Goal: Information Seeking & Learning: Learn about a topic

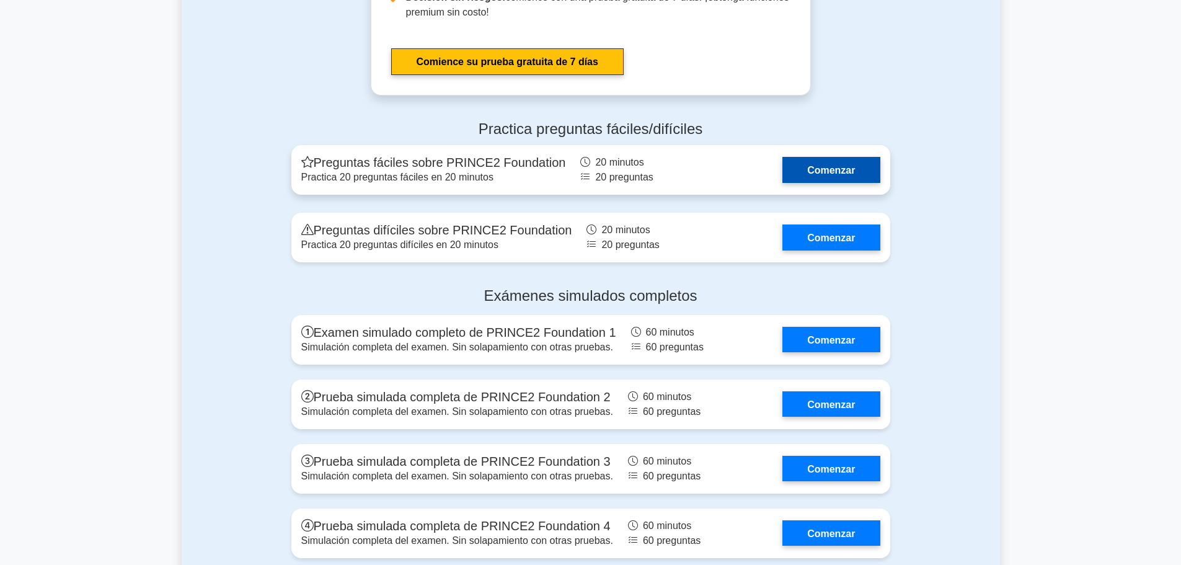
scroll to position [1612, 0]
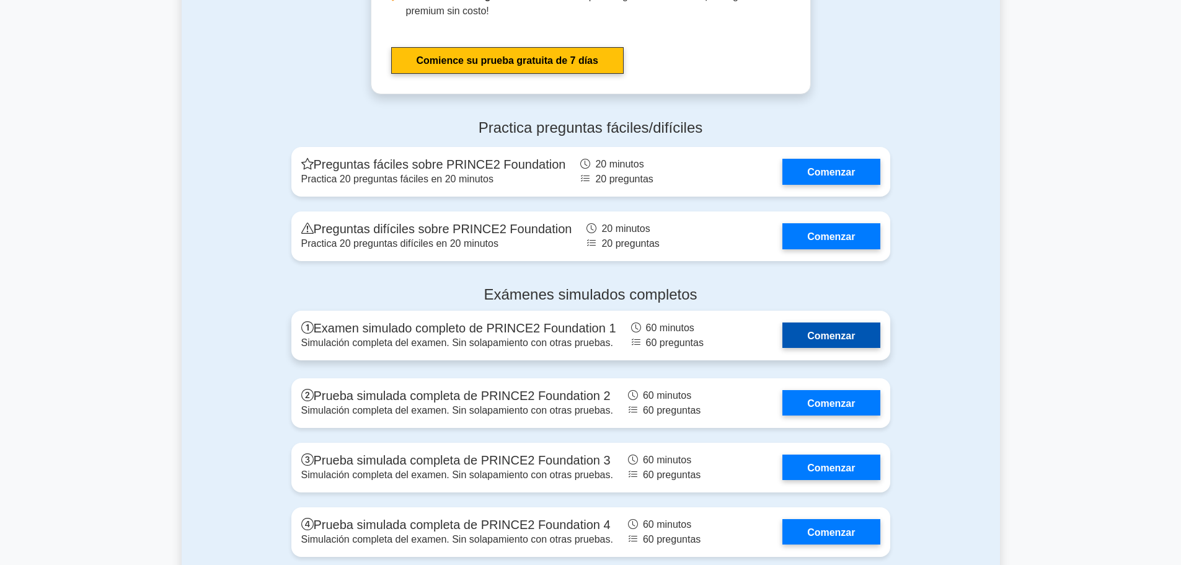
click at [807, 323] on link "Comenzar" at bounding box center [830, 334] width 97 height 25
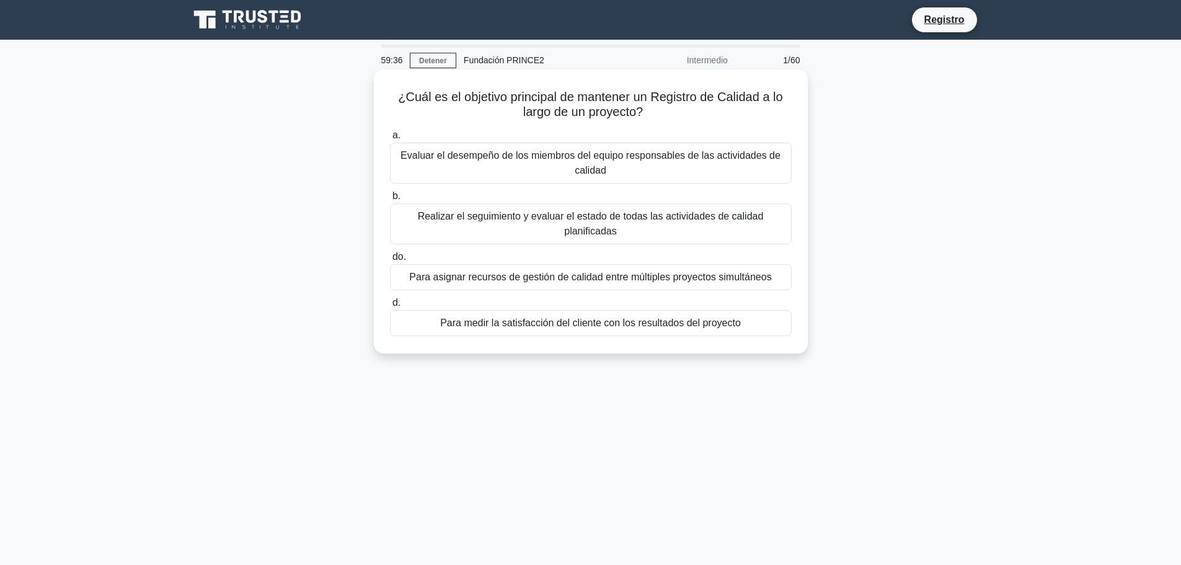
click at [571, 176] on font "Evaluar el desempeño de los miembros del equipo responsables de las actividades…" at bounding box center [591, 163] width 391 height 30
click at [390, 139] on input "a. Evaluar el desempeño de los miembros del equipo responsables de las activida…" at bounding box center [390, 135] width 0 height 8
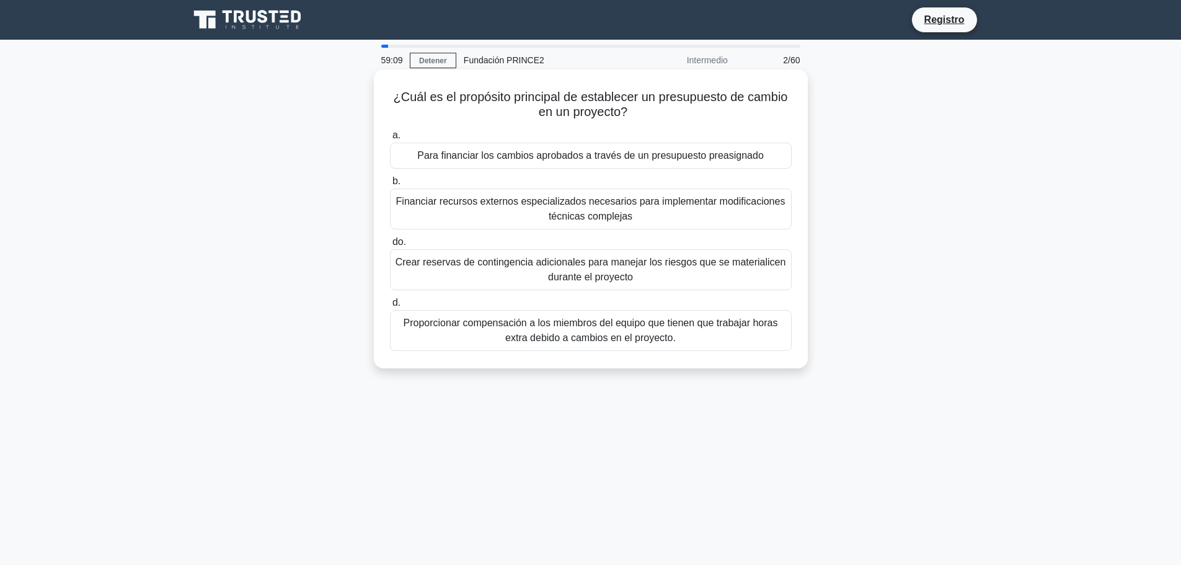
click at [570, 160] on font "Para financiar los cambios aprobados a través de un presupuesto preasignado" at bounding box center [590, 155] width 347 height 11
click at [390, 139] on input "a. Para financiar los cambios aprobados a través de un presupuesto preasignado" at bounding box center [390, 135] width 0 height 8
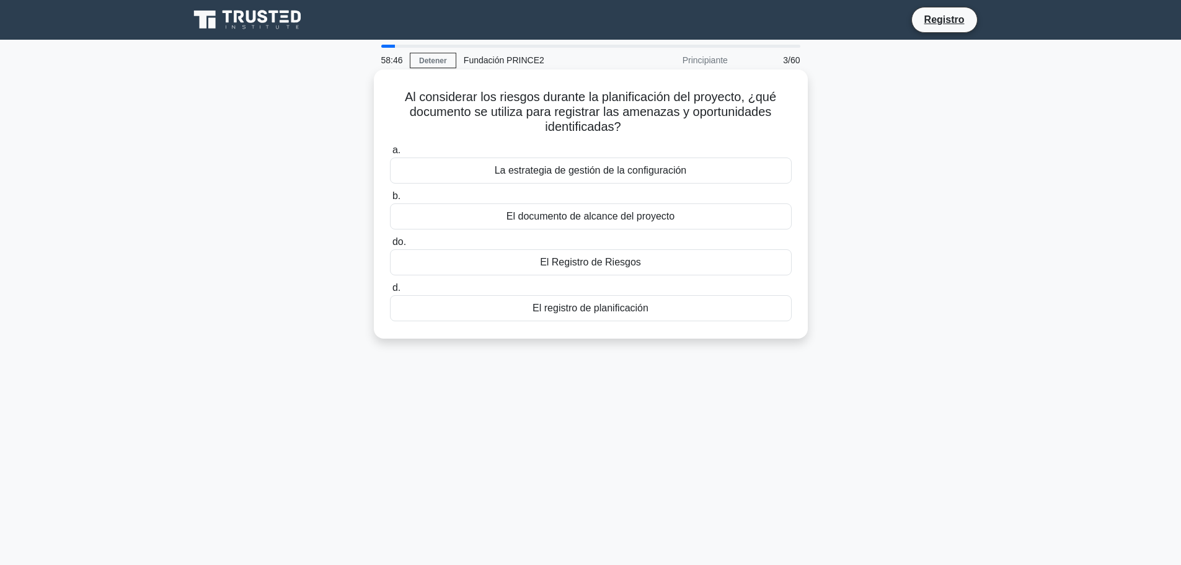
click at [575, 267] on font "El Registro de Riesgos" at bounding box center [590, 262] width 101 height 11
click at [390, 246] on input "do. El Registro de Riesgos" at bounding box center [390, 242] width 0 height 8
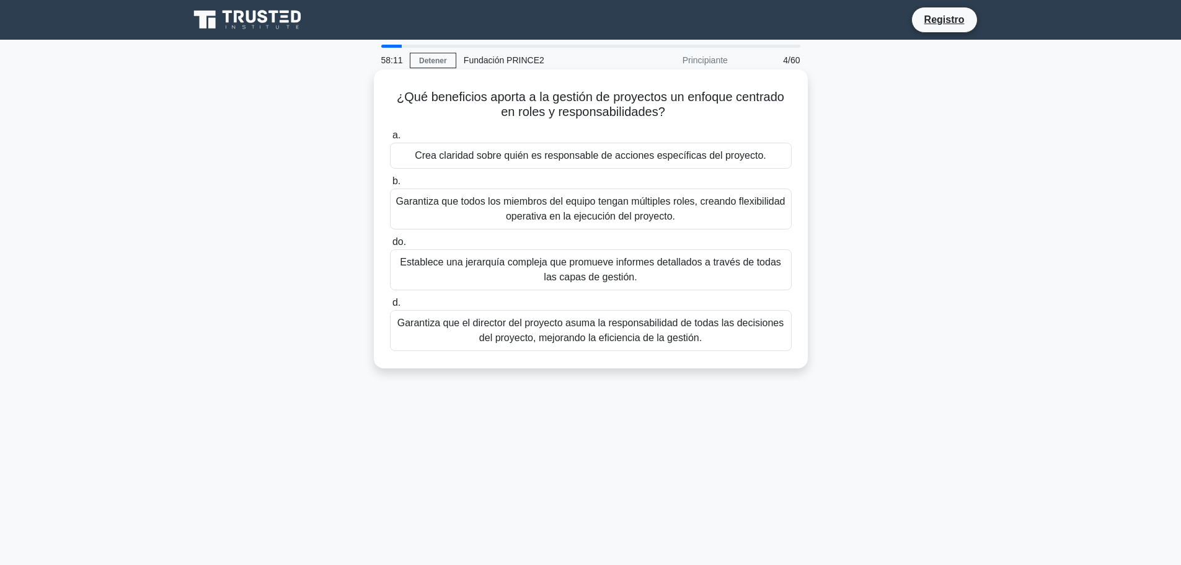
click at [573, 211] on font "Garantiza que todos los miembros del equipo tengan múltiples roles, creando fle…" at bounding box center [590, 208] width 389 height 25
click at [390, 185] on input "b. Garantiza que todos los miembros del equipo tengan múltiples roles, creando …" at bounding box center [390, 181] width 0 height 8
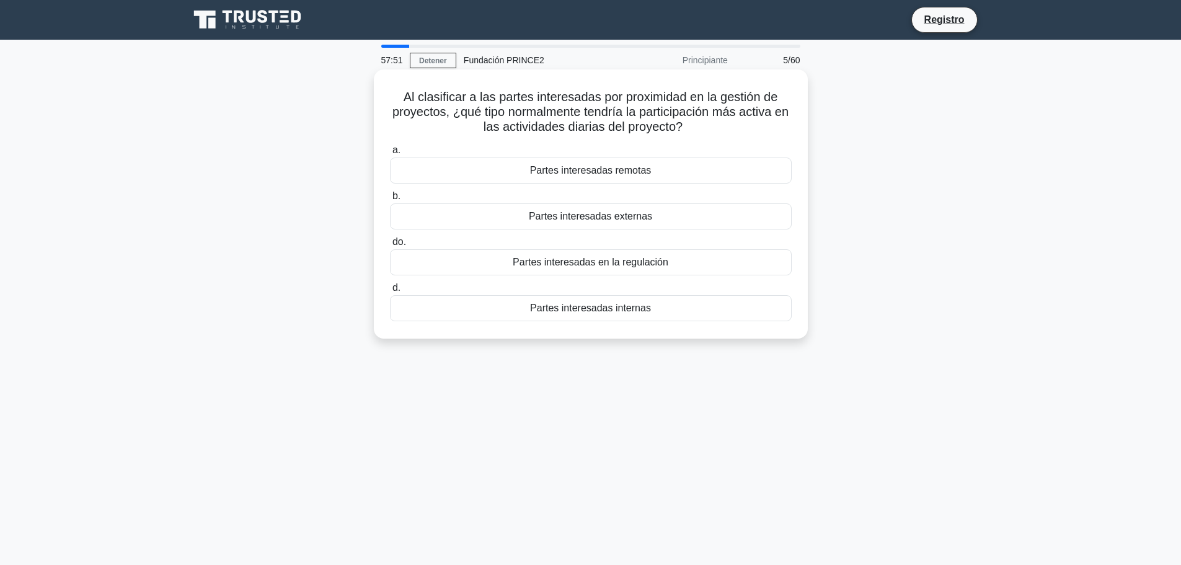
click at [586, 319] on div "Partes interesadas internas" at bounding box center [591, 308] width 402 height 26
click at [390, 292] on input "d. Partes interesadas internas" at bounding box center [390, 288] width 0 height 8
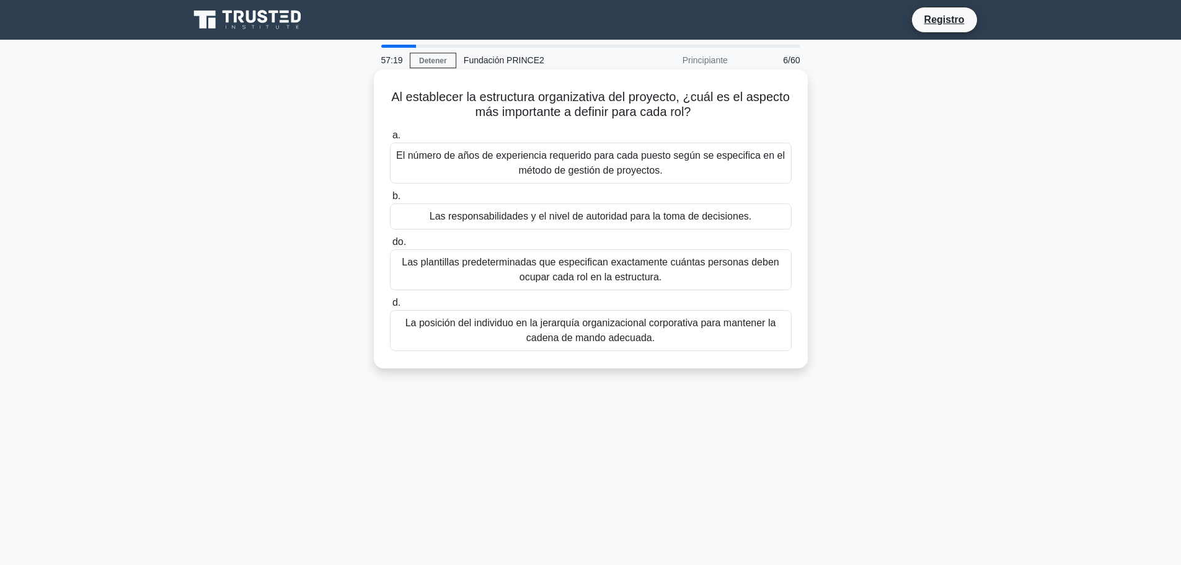
click at [578, 219] on font "Las responsabilidades y el nivel de autoridad para la toma de decisiones." at bounding box center [591, 216] width 322 height 11
click at [390, 200] on input "b. Las responsabilidades y el nivel de autoridad para la toma de decisiones." at bounding box center [390, 196] width 0 height 8
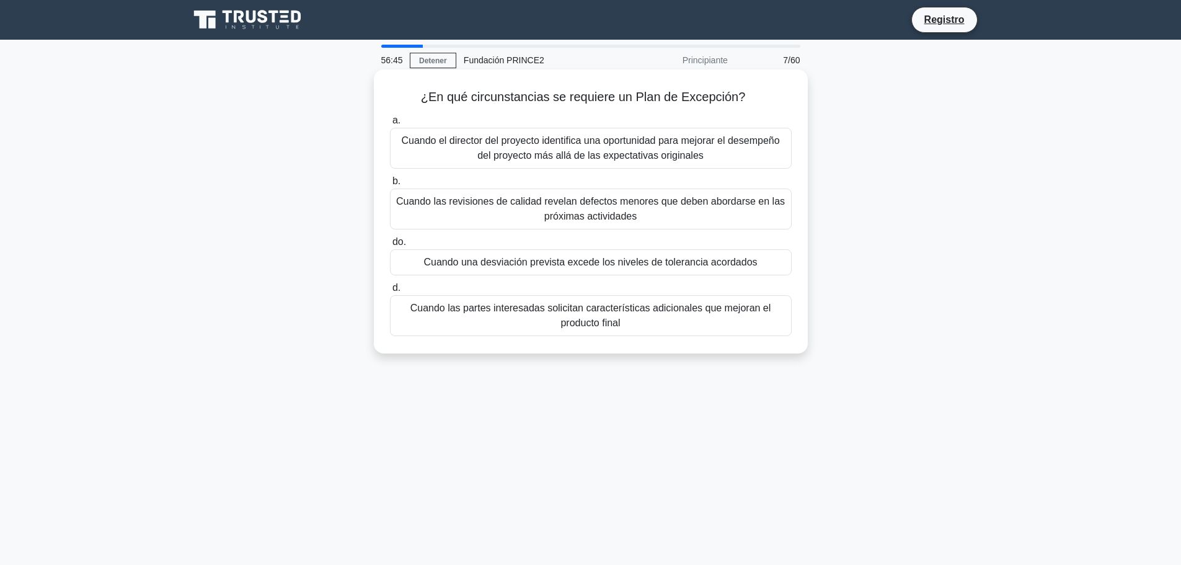
click at [581, 318] on font "Cuando las partes interesadas solicitan características adicionales que mejoran…" at bounding box center [590, 315] width 361 height 25
click at [390, 292] on input "d. Cuando las partes interesadas solicitan características adicionales que mejo…" at bounding box center [390, 288] width 0 height 8
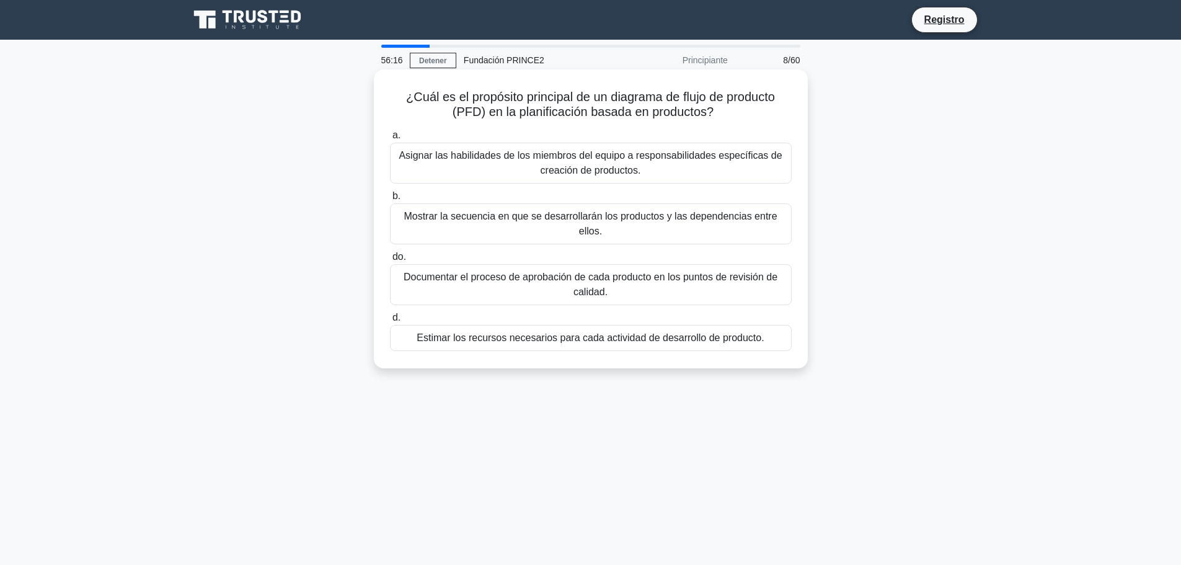
click at [590, 288] on font "Documentar el proceso de aprobación de cada producto en los puntos de revisión …" at bounding box center [591, 284] width 374 height 25
click at [390, 261] on input "do. Documentar el proceso de aprobación de cada producto en los puntos de revis…" at bounding box center [390, 257] width 0 height 8
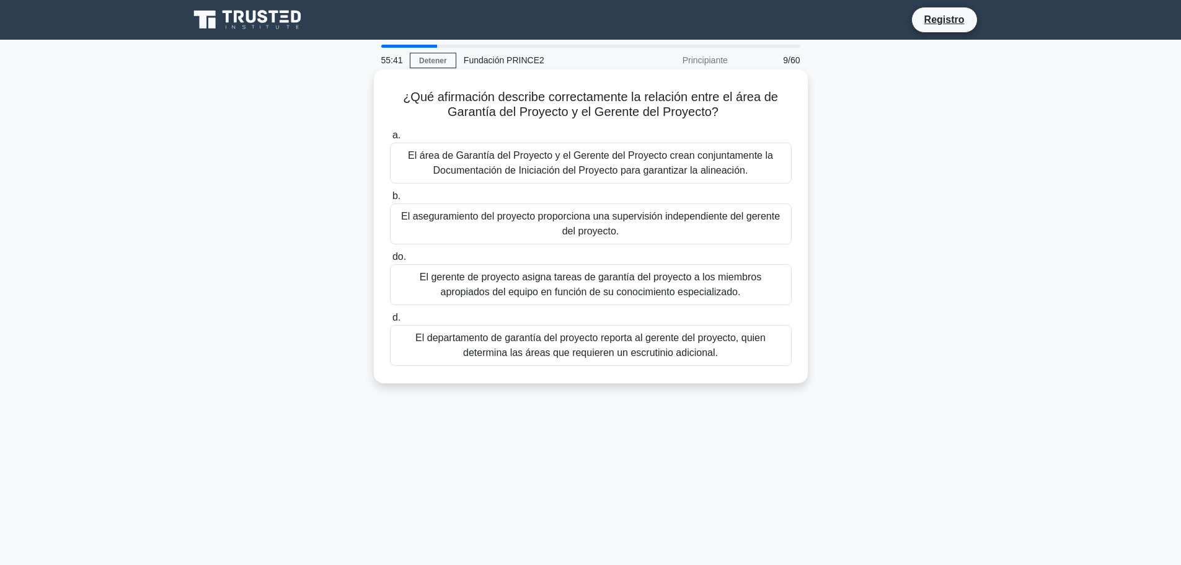
click at [592, 302] on div "El gerente de proyecto asigna tareas de garantía del proyecto a los miembros ap…" at bounding box center [591, 284] width 402 height 41
click at [390, 261] on input "do. El gerente de proyecto asigna tareas de garantía del proyecto a los miembro…" at bounding box center [390, 257] width 0 height 8
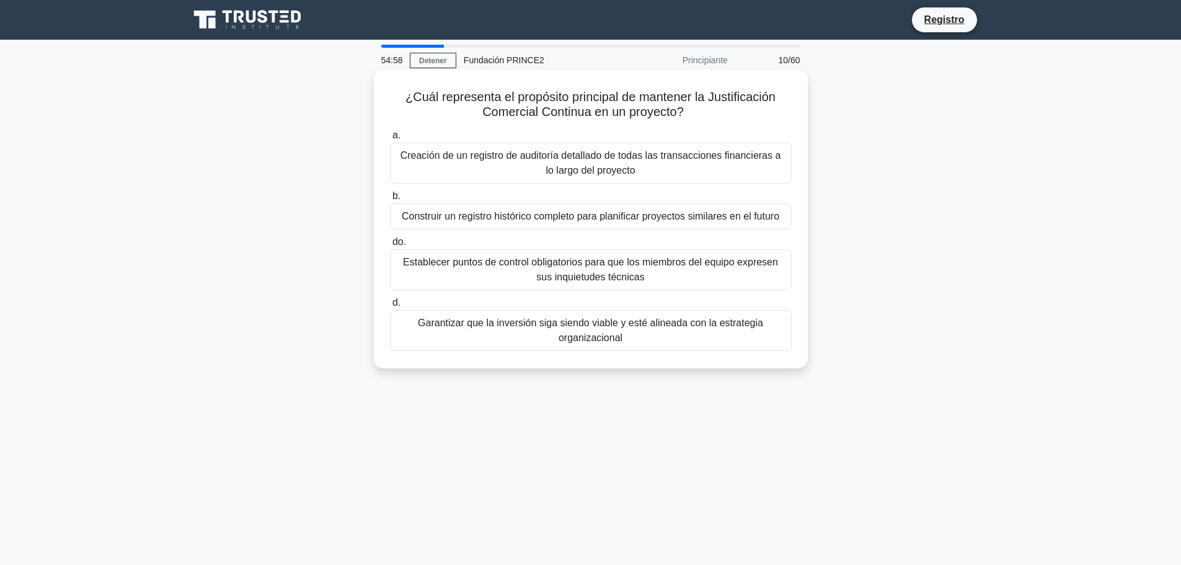
click at [590, 324] on font "Garantizar que la inversión siga siendo viable y esté alineada con la estrategi…" at bounding box center [590, 329] width 345 height 25
click at [390, 307] on input "d. Garantizar que la inversión siga siendo viable y esté alineada con la estrat…" at bounding box center [390, 303] width 0 height 8
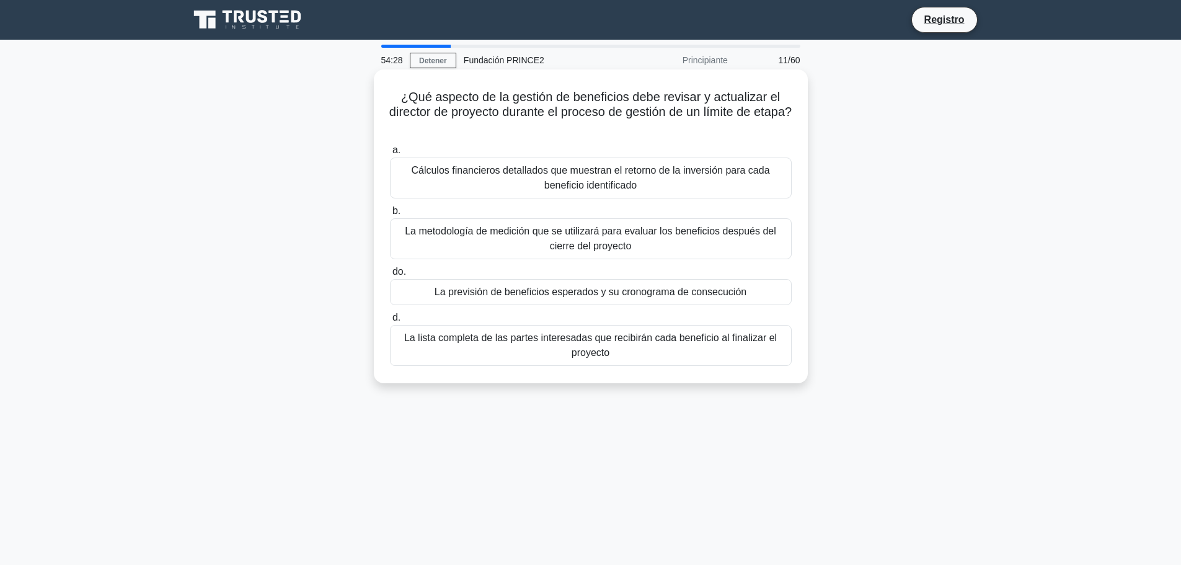
click at [588, 301] on div "La previsión de beneficios esperados y su cronograma de consecución" at bounding box center [591, 292] width 402 height 26
click at [390, 276] on input "do. La previsión de beneficios esperados y su cronograma de consecución" at bounding box center [390, 272] width 0 height 8
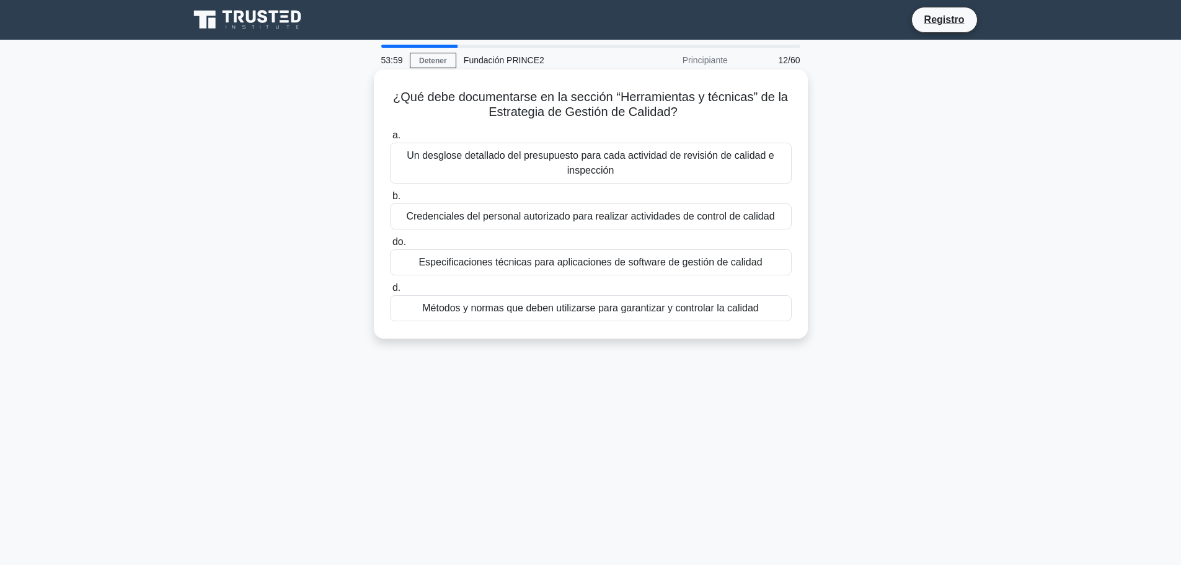
click at [588, 311] on font "Métodos y normas que deben utilizarse para garantizar y controlar la calidad" at bounding box center [590, 308] width 337 height 11
click at [390, 292] on input "d. Métodos y normas que deben utilizarse para garantizar y controlar la calidad" at bounding box center [390, 288] width 0 height 8
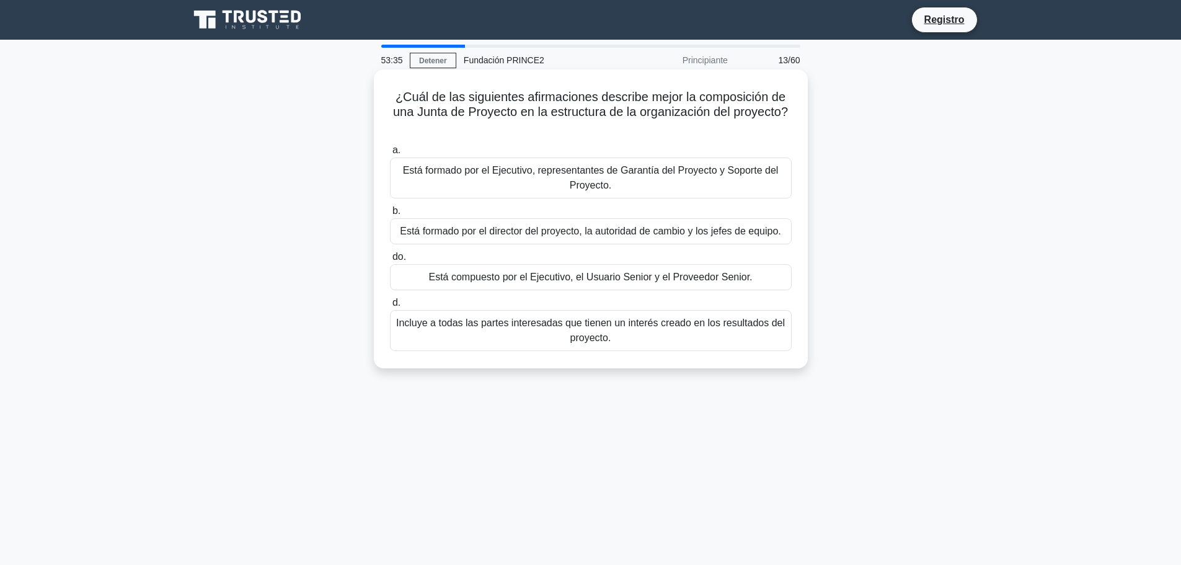
click at [587, 323] on font "Incluye a todas las partes interesadas que tienen un interés creado en los resu…" at bounding box center [590, 329] width 389 height 25
click at [390, 307] on input "d. Incluye a todas las partes interesadas que tienen un interés creado en los r…" at bounding box center [390, 303] width 0 height 8
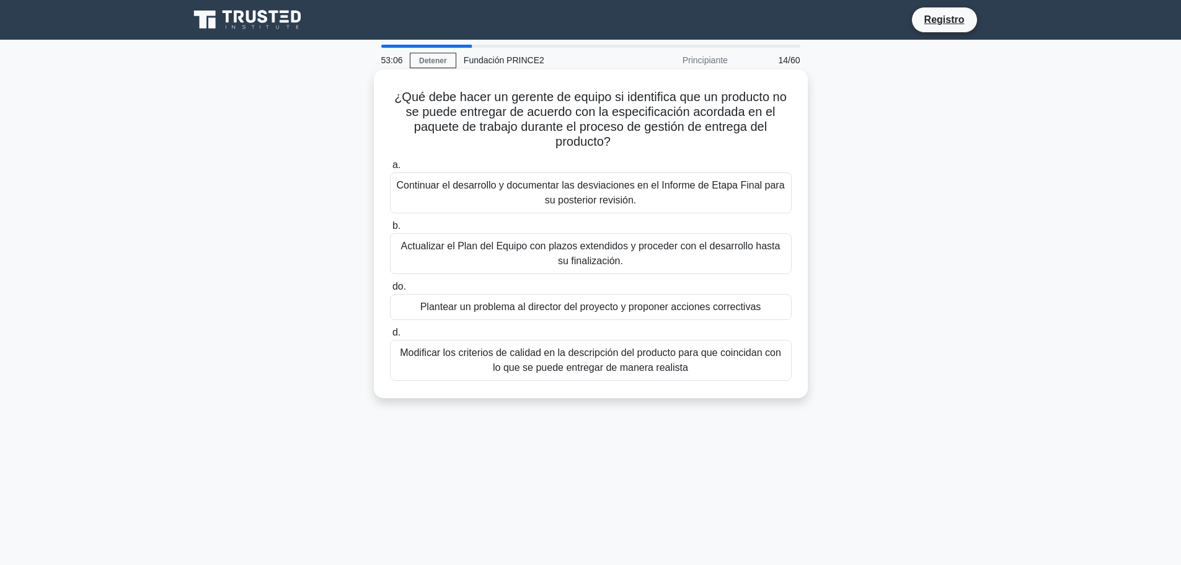
click at [586, 202] on font "Continuar el desarrollo y documentar las desviaciones en el Informe de Etapa Fi…" at bounding box center [590, 192] width 388 height 25
click at [390, 169] on input "a. Continuar el desarrollo y documentar las desviaciones en el Informe de Etapa…" at bounding box center [390, 165] width 0 height 8
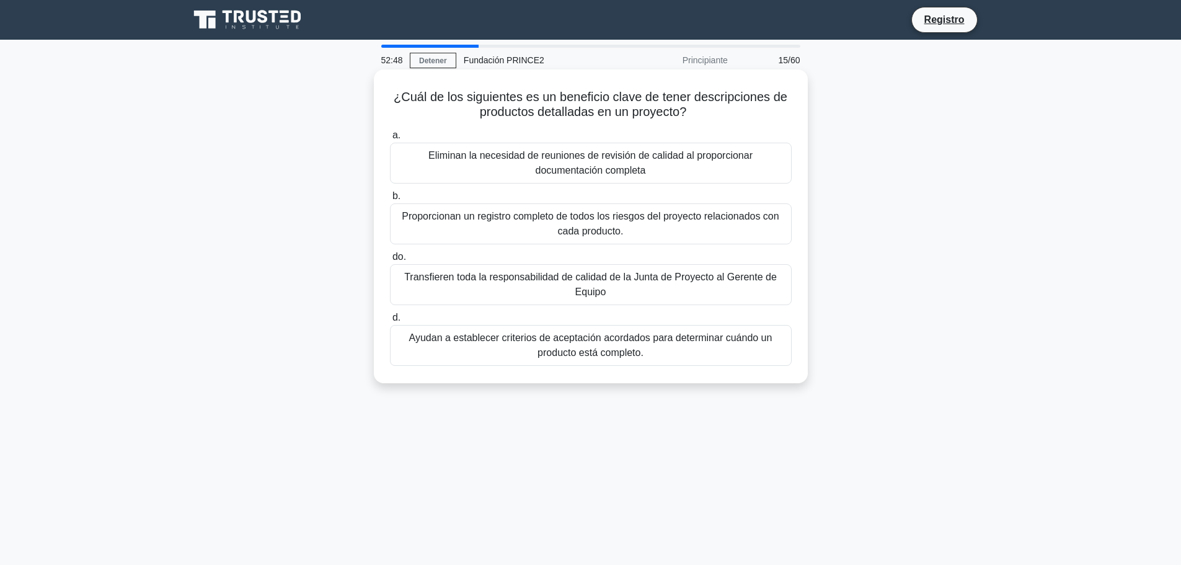
click at [581, 228] on font "Proporcionan un registro completo de todos los riesgos del proyecto relacionado…" at bounding box center [590, 223] width 377 height 25
click at [390, 200] on input "b. Proporcionan un registro completo de todos los riesgos del proyecto relacion…" at bounding box center [390, 196] width 0 height 8
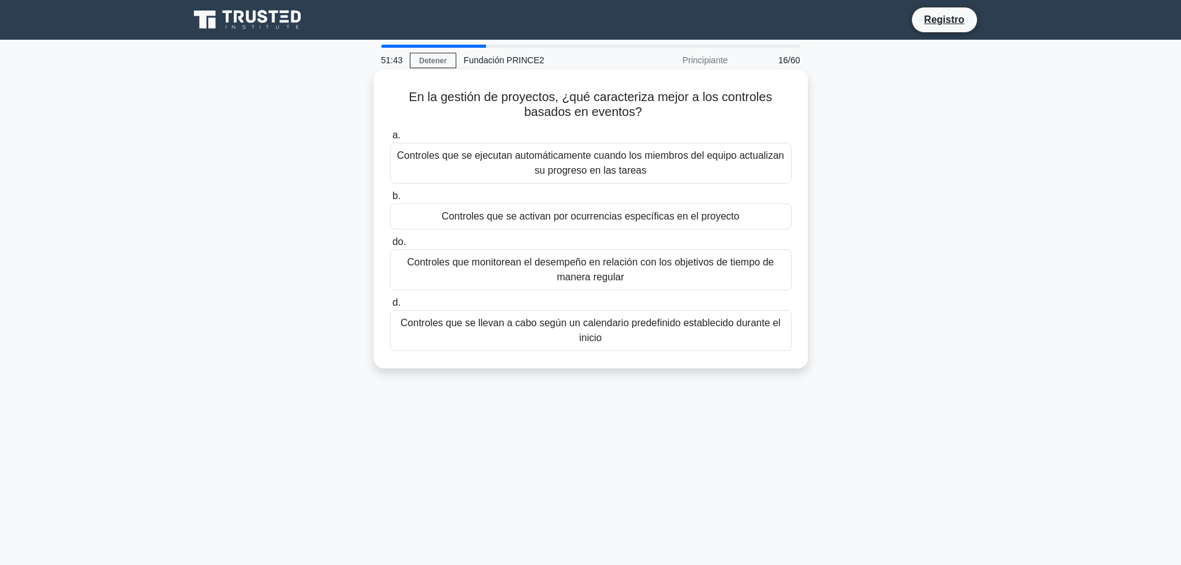
click at [590, 261] on font "Controles que monitorean el desempeño en relación con los objetivos de tiempo d…" at bounding box center [590, 269] width 366 height 25
click at [390, 246] on input "do. Controles que monitorean el desempeño en relación con los objetivos de tiem…" at bounding box center [390, 242] width 0 height 8
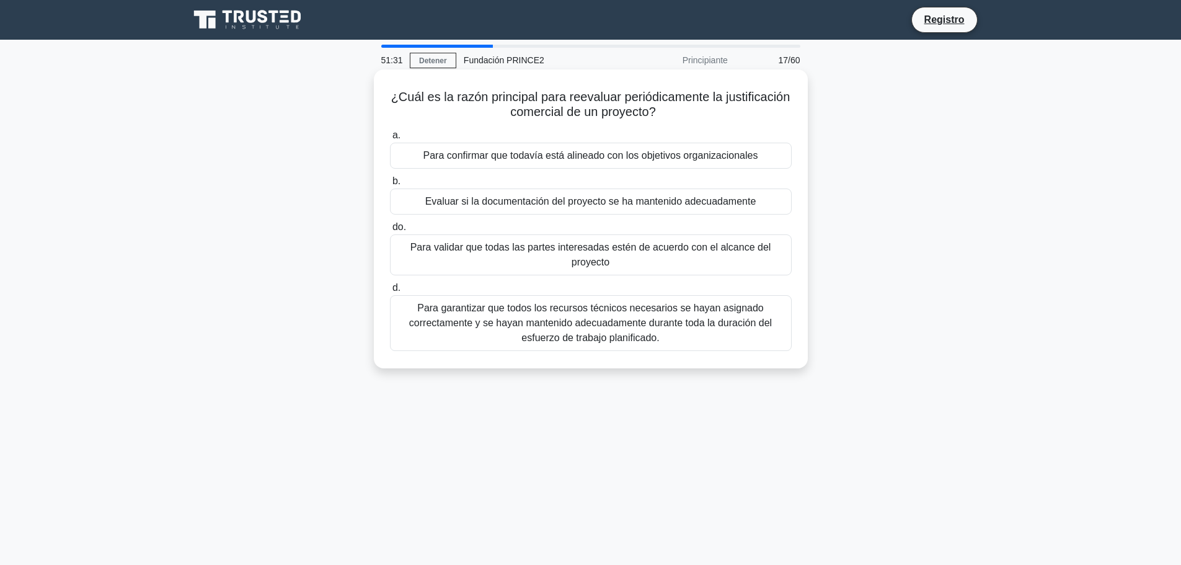
click at [572, 154] on font "Para confirmar que todavía está alineado con los objetivos organizacionales" at bounding box center [590, 155] width 335 height 11
click at [390, 139] on input "a. Para confirmar que todavía está alineado con los objetivos organizacionales" at bounding box center [390, 135] width 0 height 8
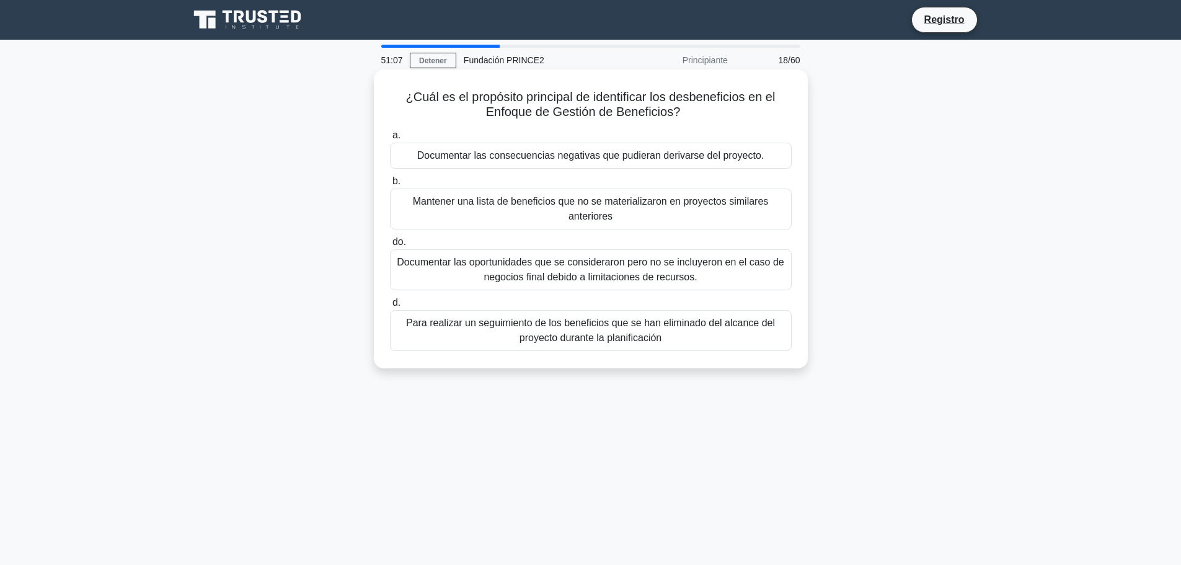
click at [590, 333] on font "Para realizar un seguimiento de los beneficios que se han eliminado del alcance…" at bounding box center [590, 329] width 369 height 25
click at [390, 307] on input "d. Para realizar un seguimiento de los beneficios que se han eliminado del alca…" at bounding box center [390, 303] width 0 height 8
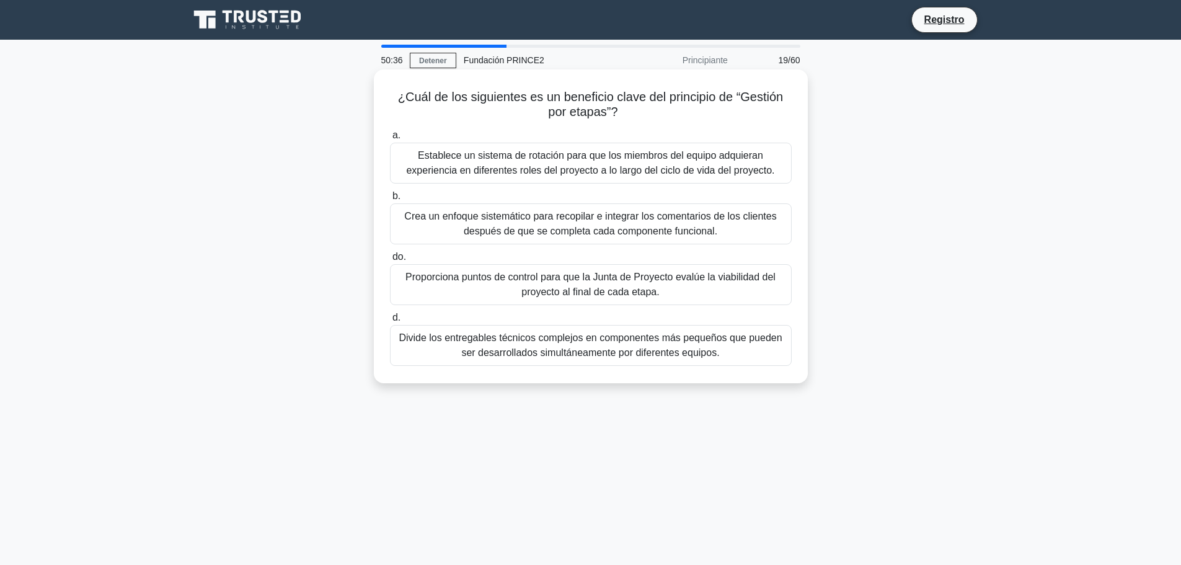
click at [601, 172] on font "Establece un sistema de rotación para que los miembros del equipo adquieran exp…" at bounding box center [590, 162] width 368 height 25
click at [390, 139] on input "a. Establece un sistema de rotación para que los miembros del equipo adquieran …" at bounding box center [390, 135] width 0 height 8
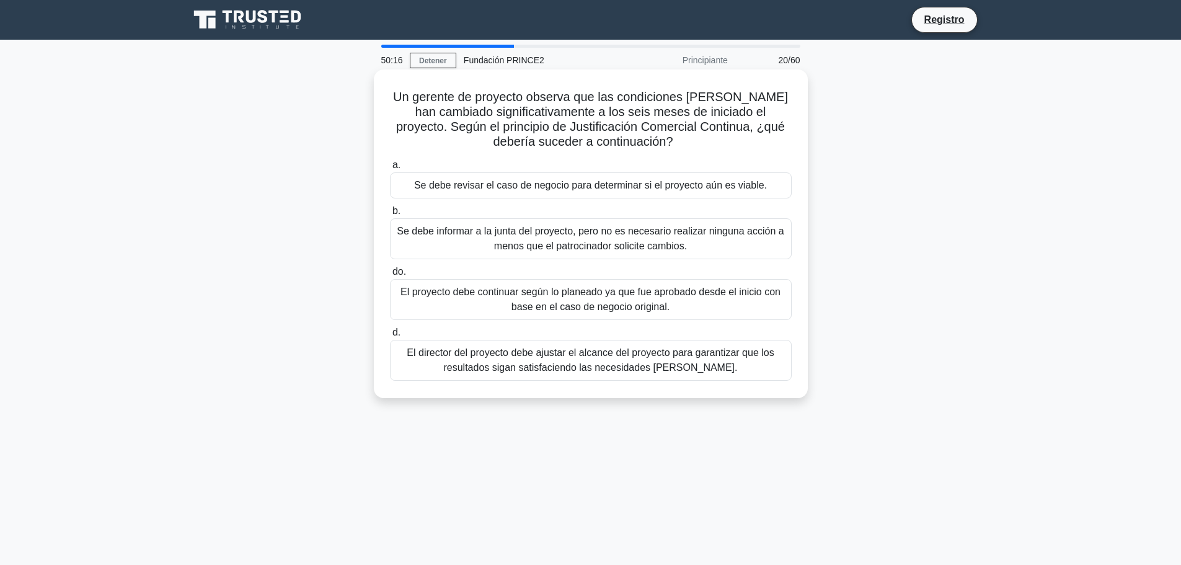
click at [598, 190] on font "Se debe revisar el caso de negocio para determinar si el proyecto aún es viable." at bounding box center [590, 185] width 353 height 11
click at [390, 169] on input "a. Se debe revisar el caso de negocio para determinar si el proyecto aún es via…" at bounding box center [390, 165] width 0 height 8
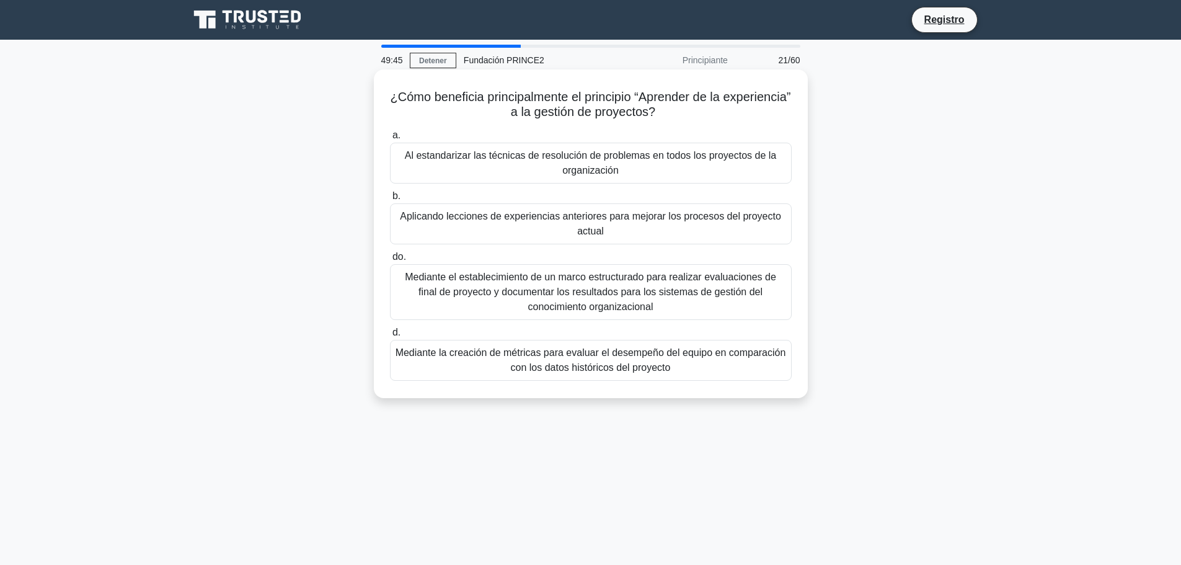
click at [572, 286] on font "Mediante el establecimiento de un marco estructurado para realizar evaluaciones…" at bounding box center [590, 292] width 371 height 40
click at [390, 261] on input "do. Mediante el establecimiento de un marco estructurado para realizar evaluaci…" at bounding box center [390, 257] width 0 height 8
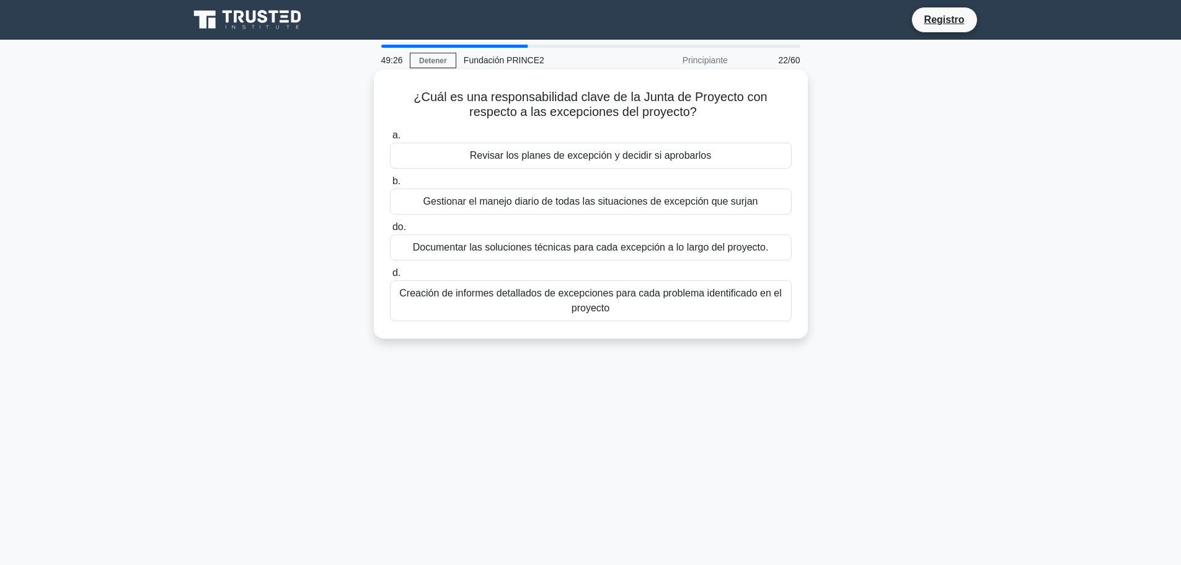
click at [572, 291] on font "Creación de informes detallados de excepciones para cada problema identificado …" at bounding box center [590, 300] width 382 height 25
click at [390, 277] on input "d. Creación de informes detallados de excepciones para cada problema identifica…" at bounding box center [390, 273] width 0 height 8
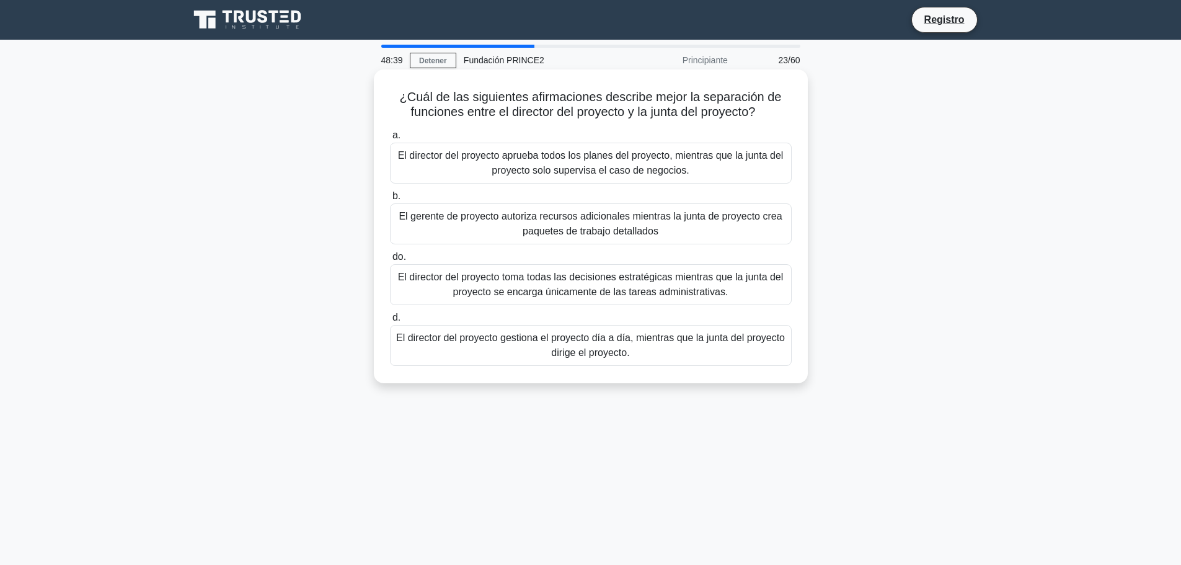
click at [601, 168] on font "El director del proyecto aprueba todos los planes del proyecto, mientras que la…" at bounding box center [591, 162] width 386 height 25
click at [390, 139] on input "a. El director del proyecto aprueba todos los planes del proyecto, mientras que…" at bounding box center [390, 135] width 0 height 8
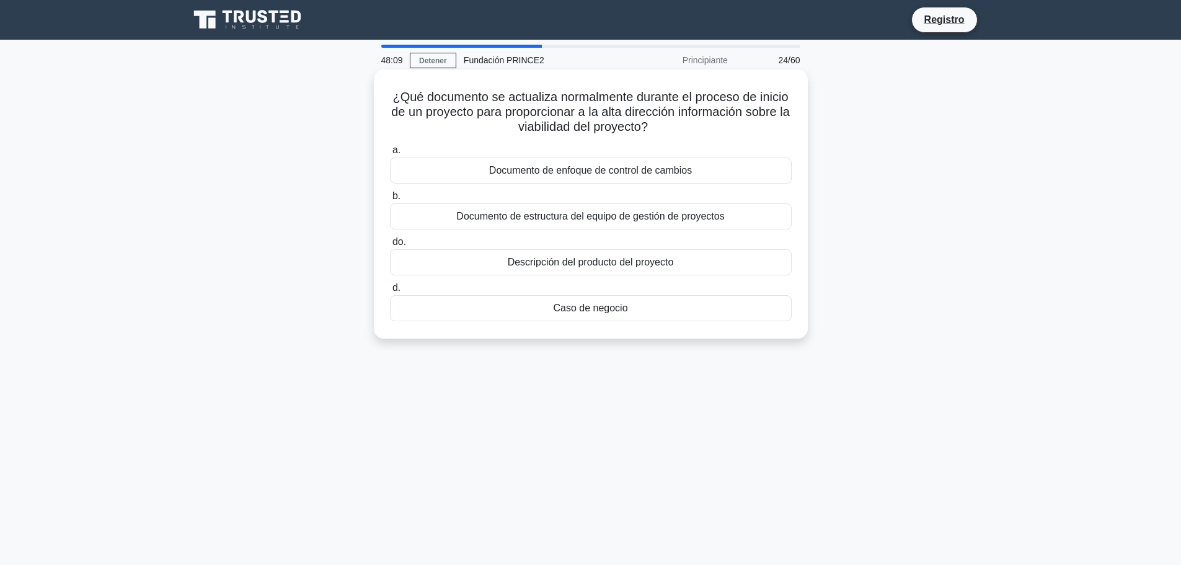
click at [593, 264] on font "Descripción del producto del proyecto" at bounding box center [591, 262] width 166 height 11
click at [390, 246] on input "do. Descripción del producto del proyecto" at bounding box center [390, 242] width 0 height 8
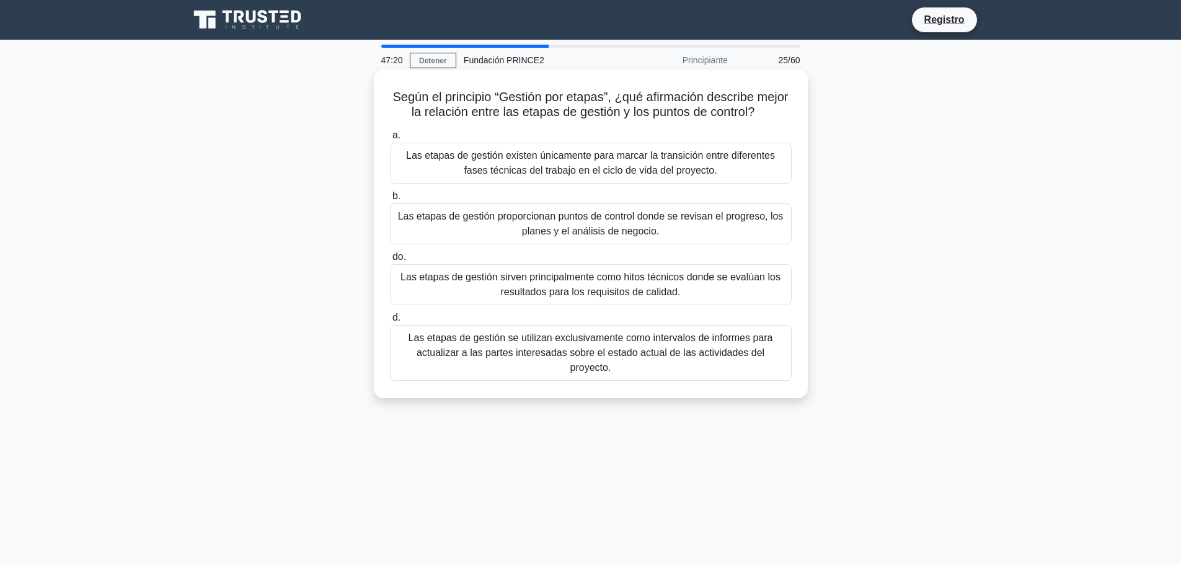
click at [569, 349] on font "Las etapas de gestión se utilizan exclusivamente como intervalos de informes pa…" at bounding box center [591, 352] width 365 height 40
click at [390, 322] on input "d. Las etapas de gestión se utilizan exclusivamente como intervalos de informes…" at bounding box center [390, 318] width 0 height 8
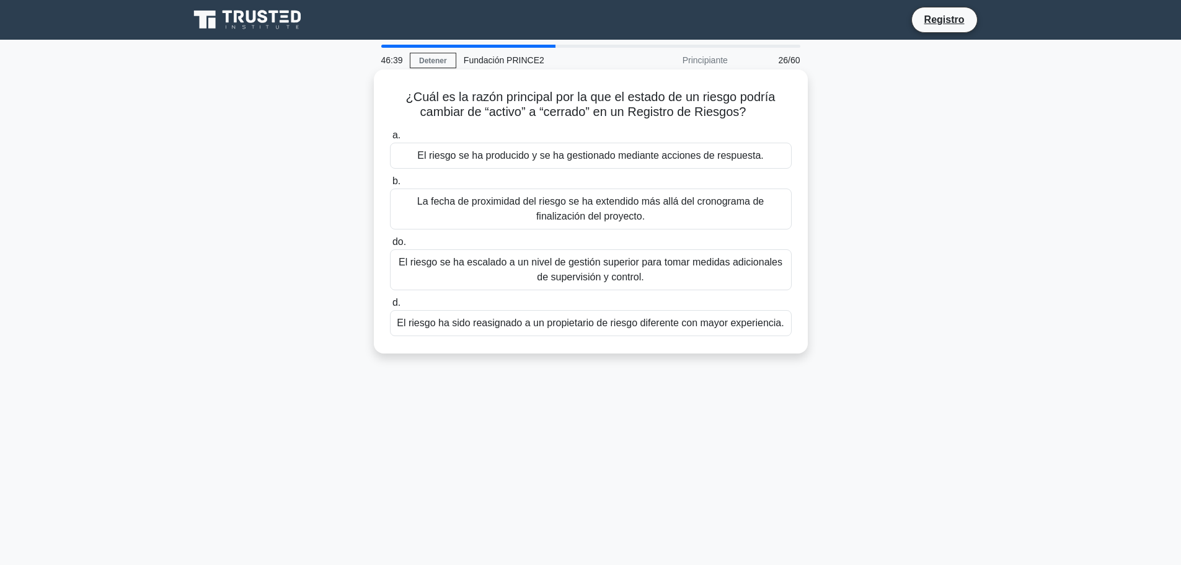
click at [590, 159] on font "El riesgo se ha producido y se ha gestionado mediante acciones de respuesta." at bounding box center [590, 155] width 347 height 11
click at [390, 139] on input "a. El riesgo se ha producido y se ha gestionado mediante acciones de respuesta." at bounding box center [390, 135] width 0 height 8
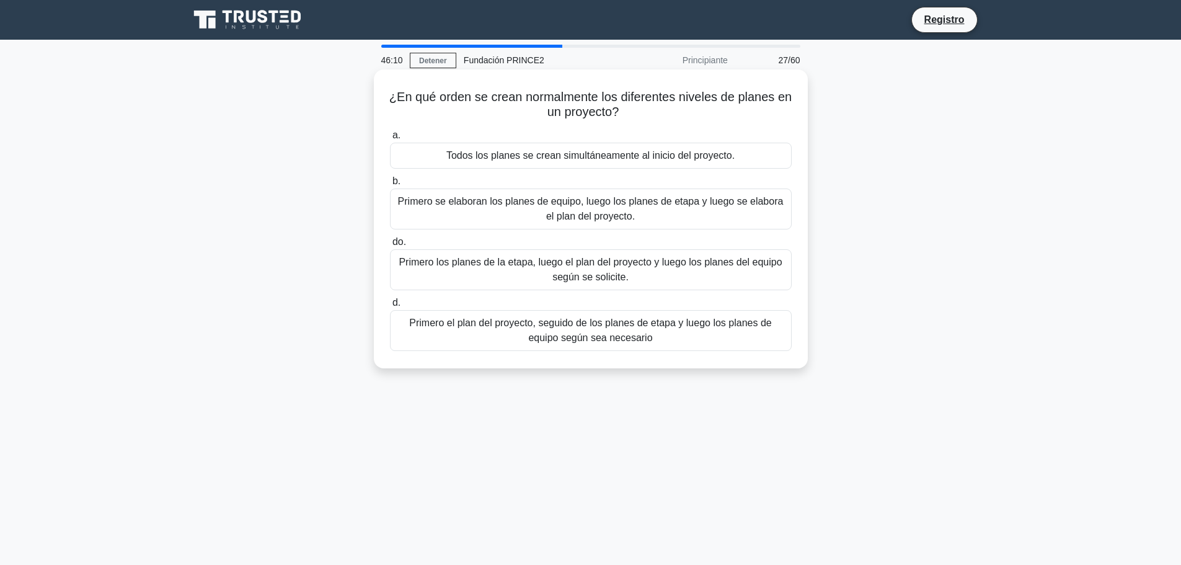
click at [577, 214] on font "Primero se elaboran los planes de equipo, luego los planes de etapa y luego se …" at bounding box center [591, 208] width 386 height 25
click at [390, 185] on input "b. Primero se elaboran los planes de equipo, luego los planes de etapa y luego …" at bounding box center [390, 181] width 0 height 8
click at [449, 154] on font "Definir cómo se identificarán y abordarán los riesgos durante la ejecución del …" at bounding box center [590, 155] width 382 height 11
click at [390, 139] on input "a. Definir cómo se identificarán y abordarán los riesgos durante la ejecución d…" at bounding box center [390, 135] width 0 height 8
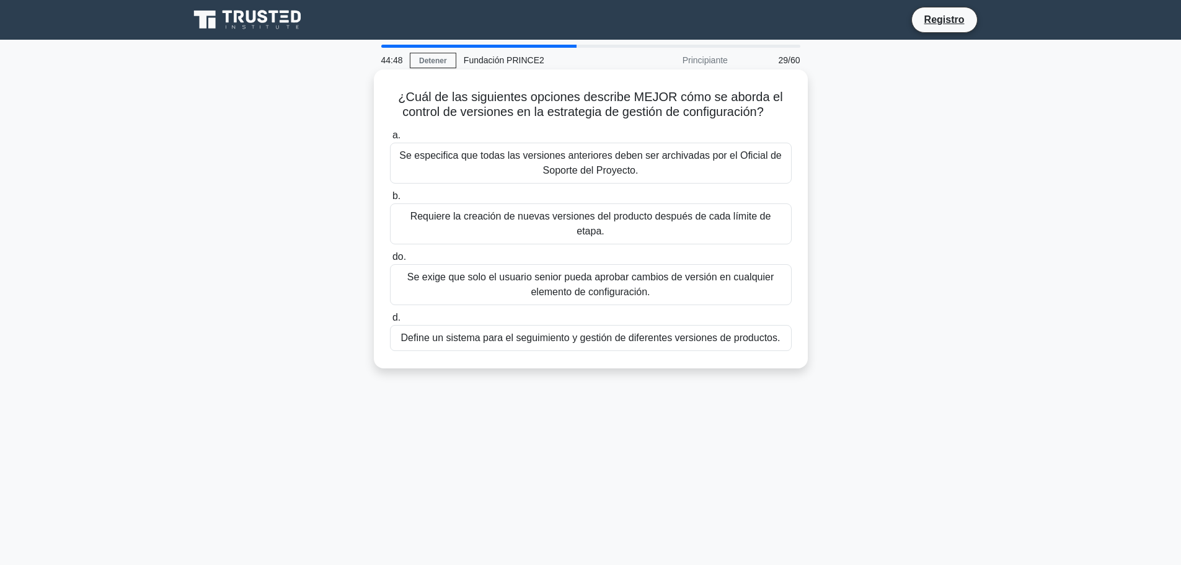
click at [556, 165] on font "Se especifica que todas las versiones anteriores deben ser archivadas por el Of…" at bounding box center [590, 162] width 382 height 25
click at [390, 139] on input "a. Se especifica que todas las versiones anteriores deben ser archivadas por el…" at bounding box center [390, 135] width 0 height 8
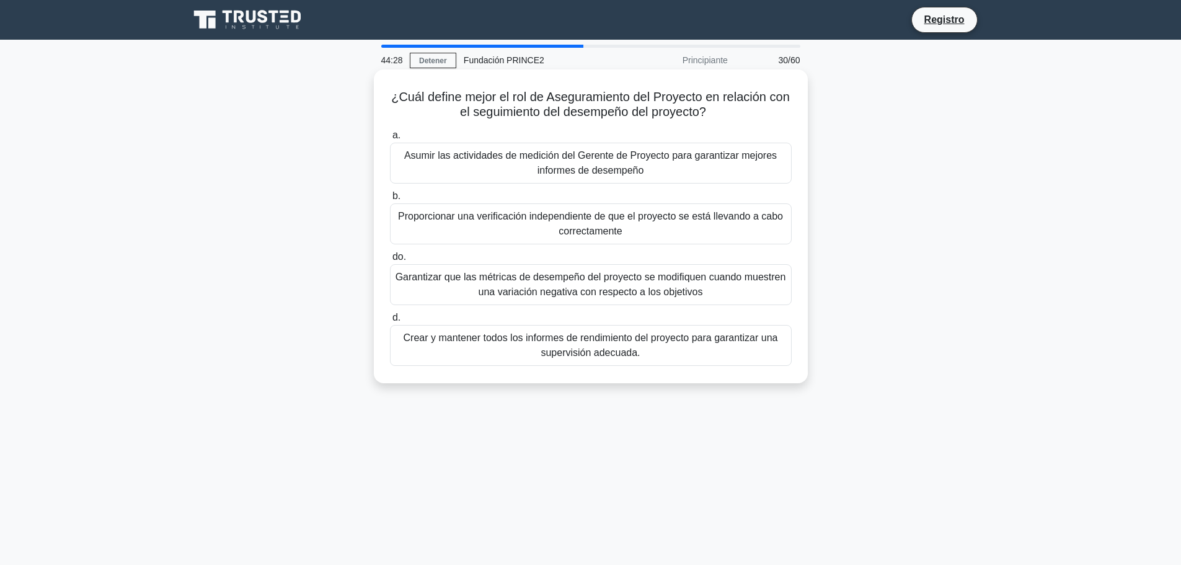
click at [565, 223] on font "Proporcionar una verificación independiente de que el proyecto se está llevando…" at bounding box center [590, 223] width 385 height 25
click at [390, 200] on input "b. Proporcionar una verificación independiente de que el proyecto se está lleva…" at bounding box center [390, 196] width 0 height 8
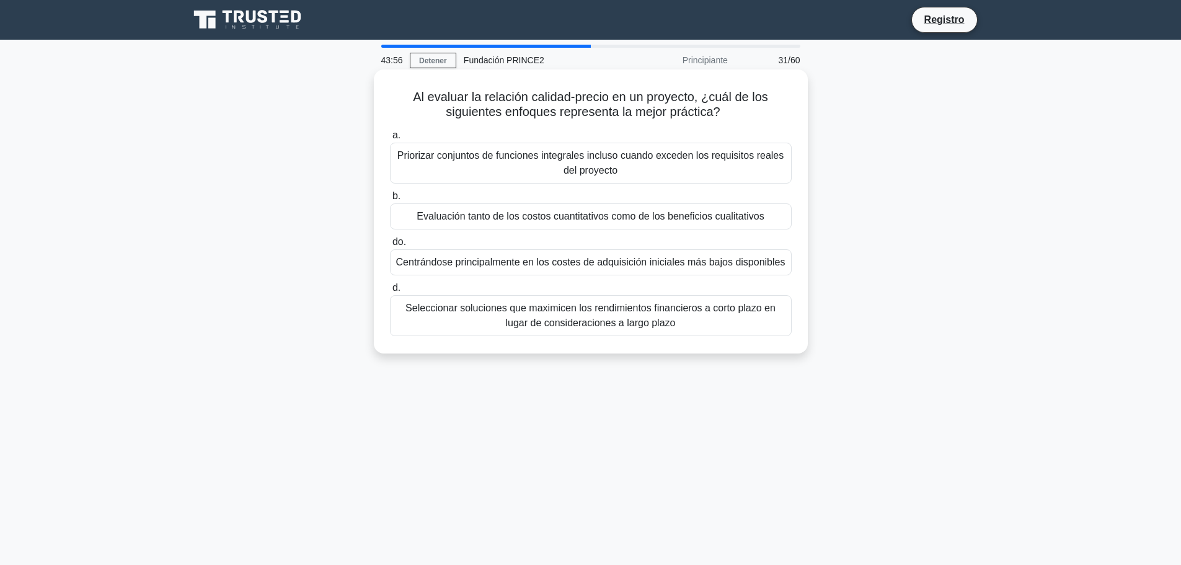
click at [572, 181] on div "Priorizar conjuntos de funciones integrales incluso cuando exceden los requisit…" at bounding box center [591, 163] width 402 height 41
click at [390, 139] on input "a. Priorizar conjuntos de funciones integrales incluso cuando exceden los requi…" at bounding box center [390, 135] width 0 height 8
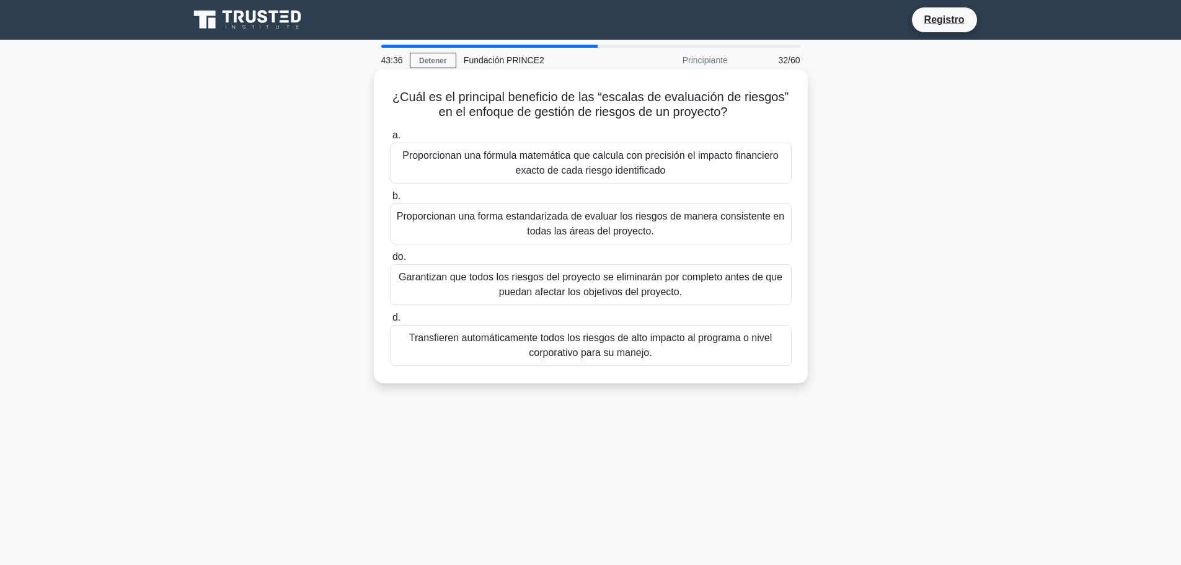
click at [568, 228] on font "Proporcionan una forma estandarizada de evaluar los riesgos de manera consisten…" at bounding box center [590, 223] width 387 height 25
click at [390, 200] on input "b. Proporcionan una forma estandarizada de evaluar los riesgos de manera consis…" at bounding box center [390, 196] width 0 height 8
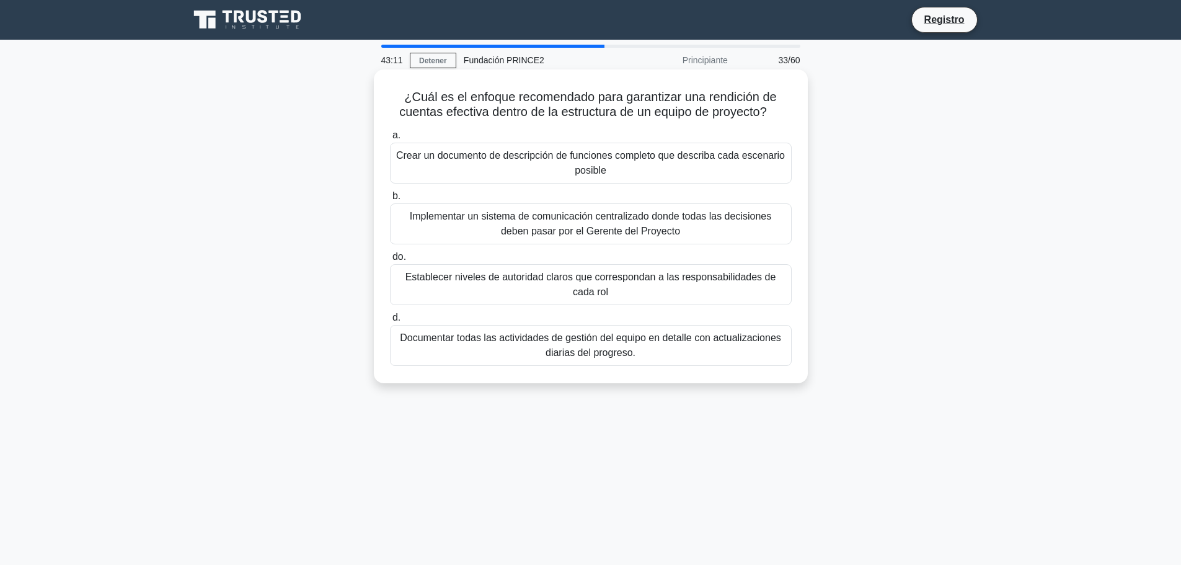
click at [568, 340] on font "Documentar todas las actividades de gestión del equipo en detalle con actualiza…" at bounding box center [590, 344] width 381 height 25
click at [390, 322] on input "d. Documentar todas las actividades de gestión del equipo en detalle con actual…" at bounding box center [390, 318] width 0 height 8
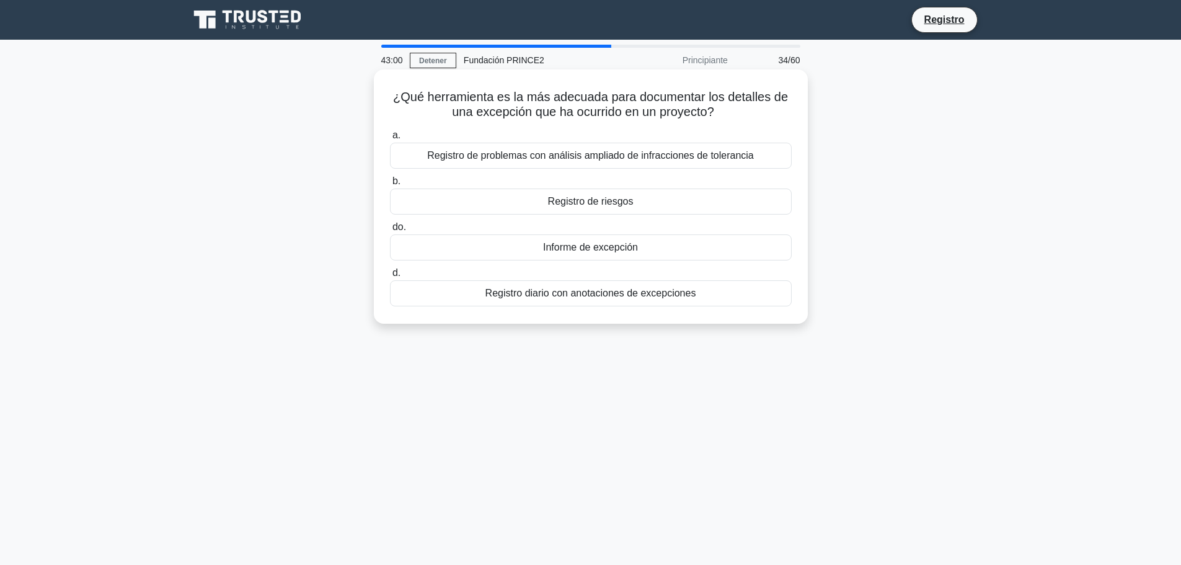
click at [593, 298] on font "Registro diario con anotaciones de excepciones" at bounding box center [590, 293] width 211 height 11
click at [390, 277] on input "d. Registro diario con anotaciones de excepciones" at bounding box center [390, 273] width 0 height 8
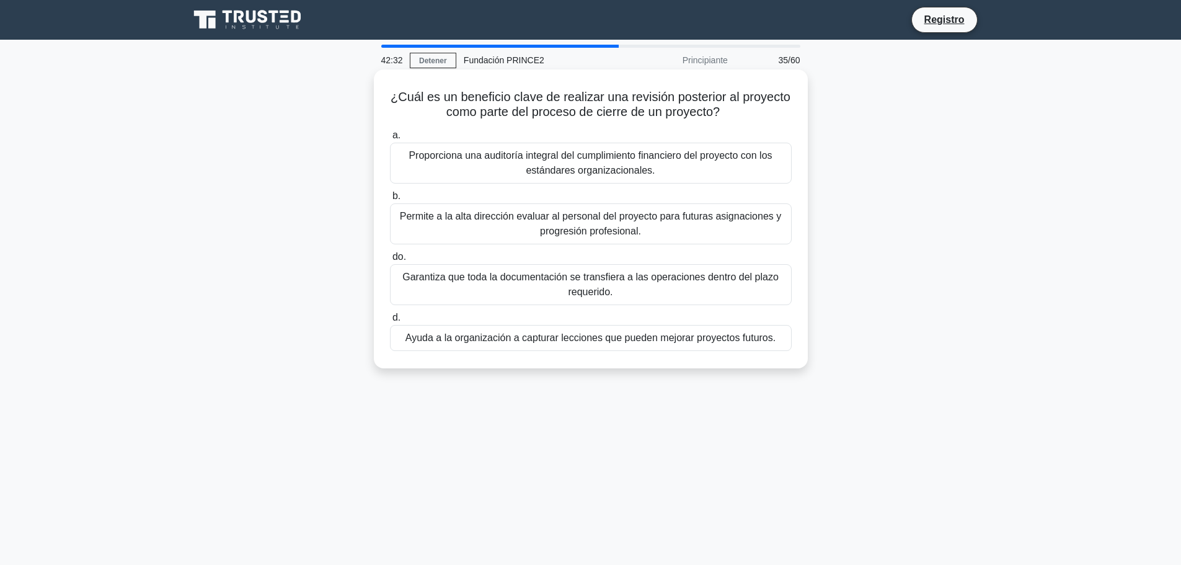
click at [572, 340] on font "Ayuda a la organización a capturar lecciones que pueden mejorar proyectos futur…" at bounding box center [590, 337] width 370 height 11
click at [390, 322] on input "d. Ayuda a la organización a capturar lecciones que pueden mejorar proyectos fu…" at bounding box center [390, 318] width 0 height 8
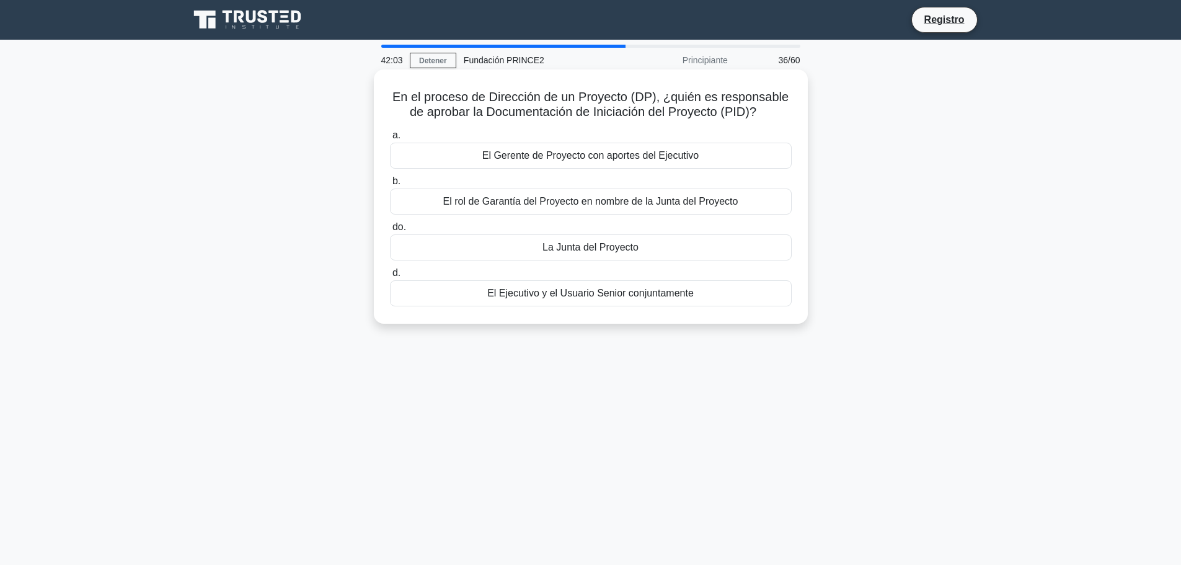
click at [611, 249] on font "La Junta del Proyecto" at bounding box center [590, 247] width 96 height 11
click at [390, 231] on input "do. La Junta del Proyecto" at bounding box center [390, 227] width 0 height 8
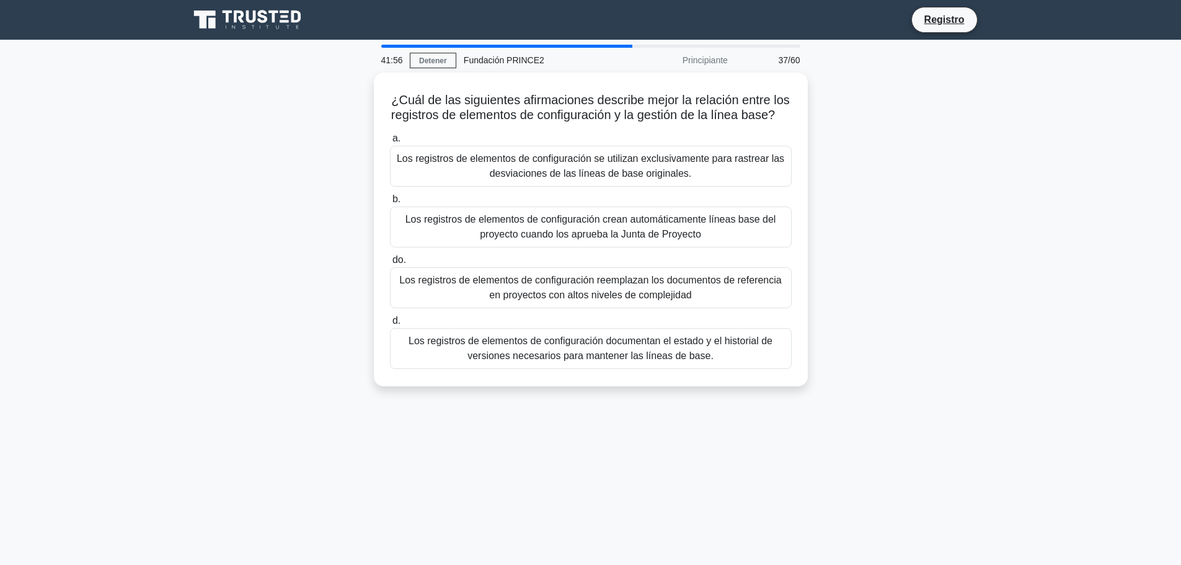
click at [611, 239] on font "Los registros de elementos de configuración crean automáticamente líneas base d…" at bounding box center [590, 226] width 371 height 25
click at [390, 203] on input "b. Los registros de elementos de configuración crean automáticamente líneas bas…" at bounding box center [390, 199] width 0 height 8
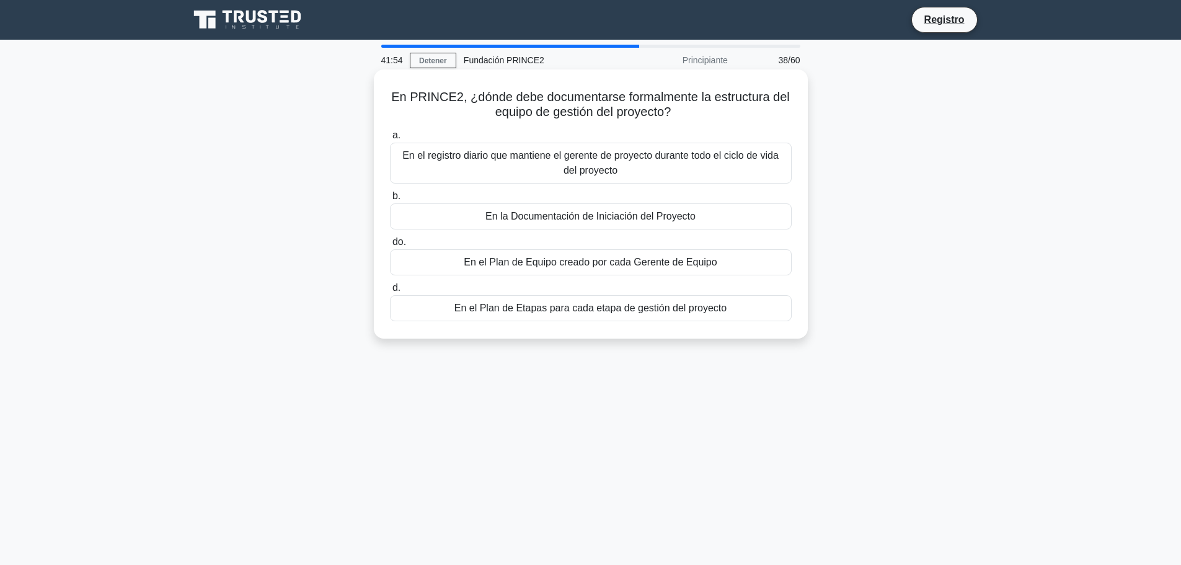
click at [610, 260] on font "En el Plan de Equipo creado por cada Gerente de Equipo" at bounding box center [590, 262] width 253 height 11
click at [390, 246] on input "do. En el Plan de Equipo creado por cada Gerente de Equipo" at bounding box center [390, 242] width 0 height 8
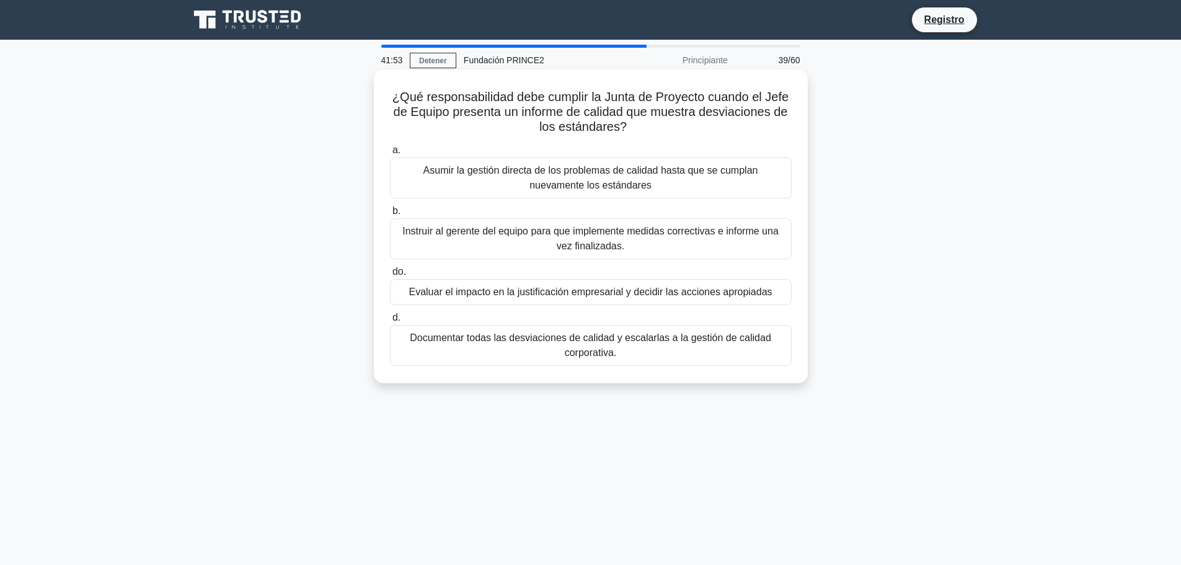
click at [622, 188] on font "Asumir la gestión directa de los problemas de calidad hasta que se cumplan nuev…" at bounding box center [591, 178] width 391 height 30
click at [390, 154] on input "a. Asumir la gestión directa de los problemas de calidad hasta que se cumplan n…" at bounding box center [390, 150] width 0 height 8
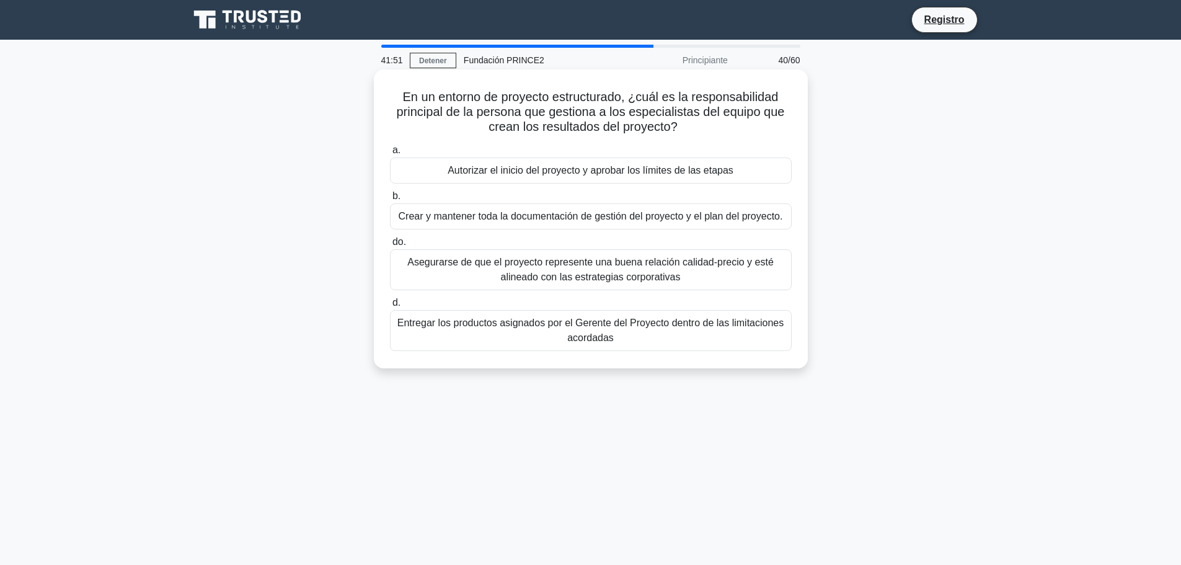
click at [632, 257] on font "Asegurarse de que el proyecto represente una buena relación calidad-precio y es…" at bounding box center [590, 269] width 366 height 25
click at [390, 246] on input "do. Asegurarse de que el proyecto represente una buena relación calidad-precio …" at bounding box center [390, 242] width 0 height 8
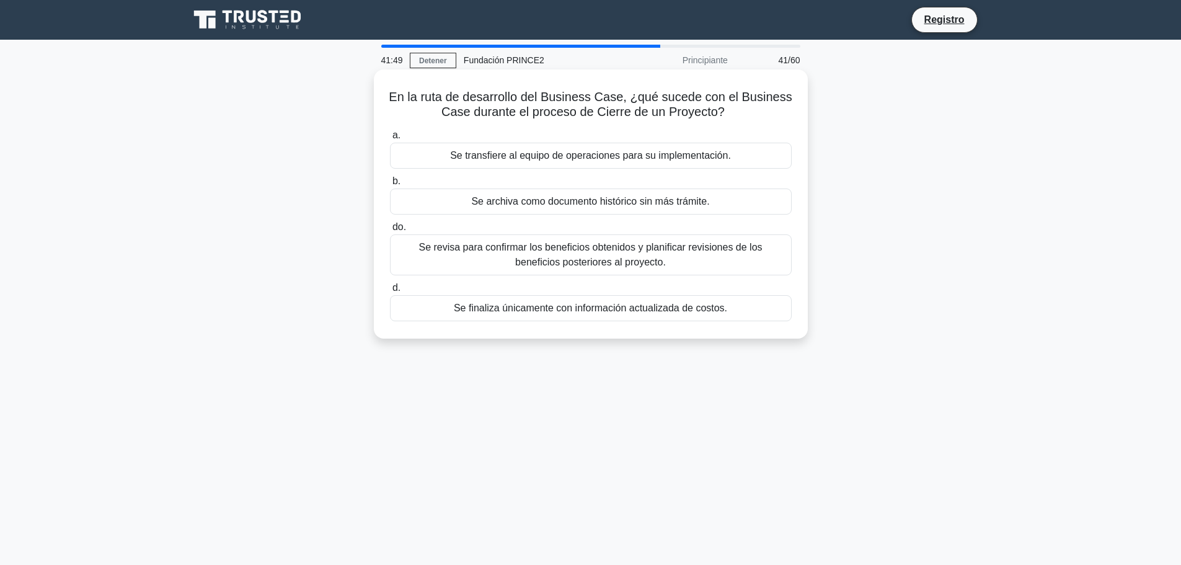
click at [614, 161] on font "Se transfiere al equipo de operaciones para su implementación." at bounding box center [590, 155] width 281 height 11
click at [390, 139] on input "a. Se transfiere al equipo de operaciones para su implementación." at bounding box center [390, 135] width 0 height 8
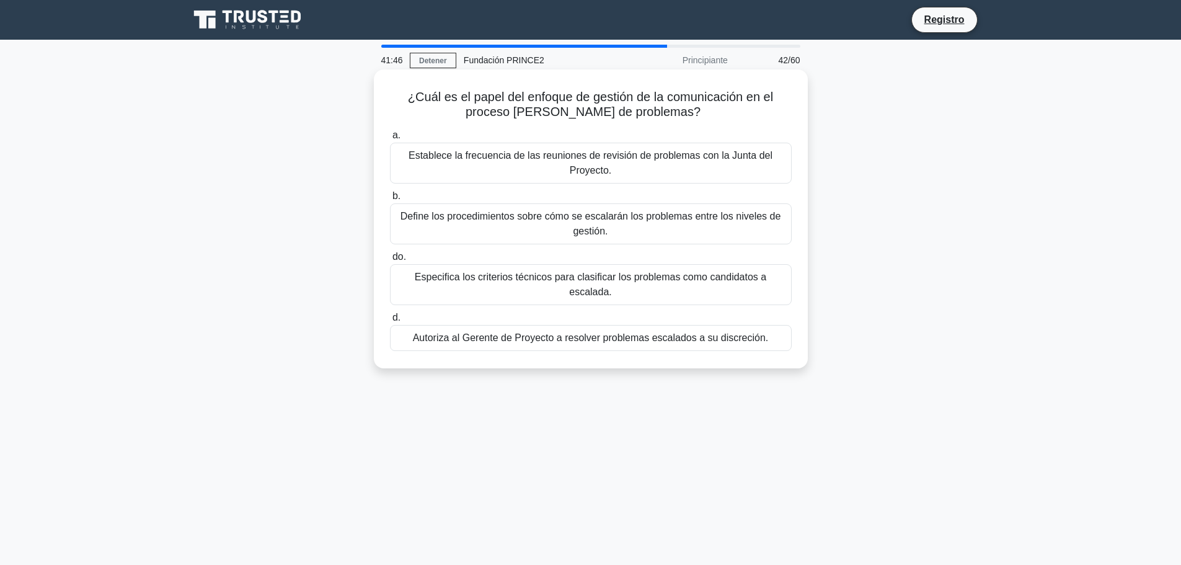
click at [601, 230] on font "Define los procedimientos sobre cómo se escalarán los problemas entre los nivel…" at bounding box center [590, 223] width 381 height 25
click at [390, 200] on input "b. Define los procedimientos sobre cómo se escalarán los problemas entre los ni…" at bounding box center [390, 196] width 0 height 8
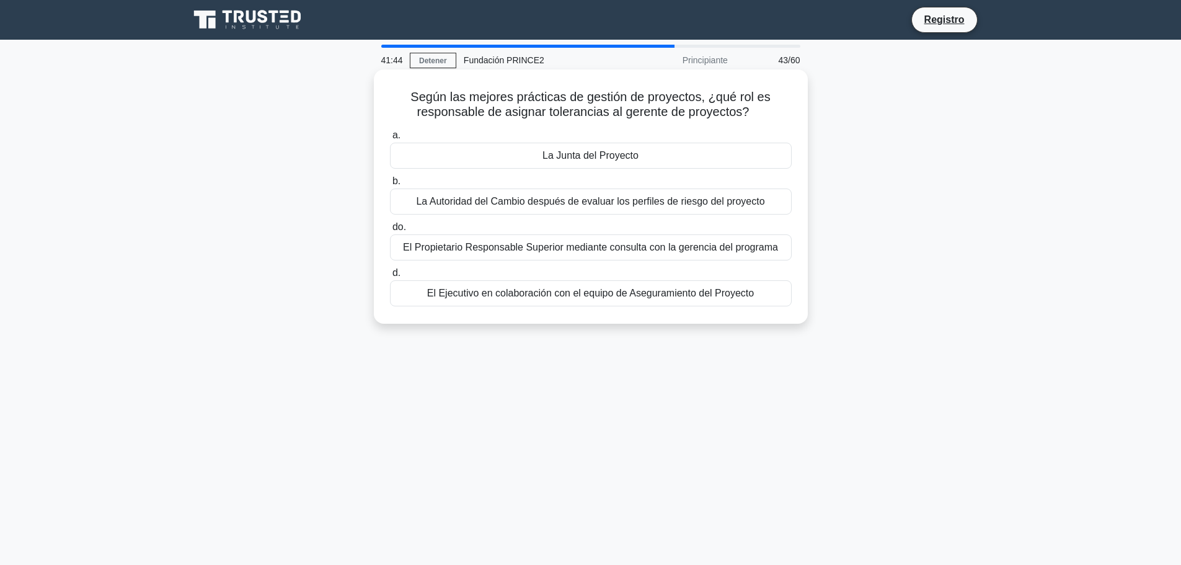
click at [604, 210] on div "La Autoridad del Cambio después de evaluar los perfiles de riesgo del proyecto" at bounding box center [591, 201] width 402 height 26
click at [390, 185] on input "b. La Autoridad del Cambio después de evaluar los perfiles de riesgo del proyec…" at bounding box center [390, 181] width 0 height 8
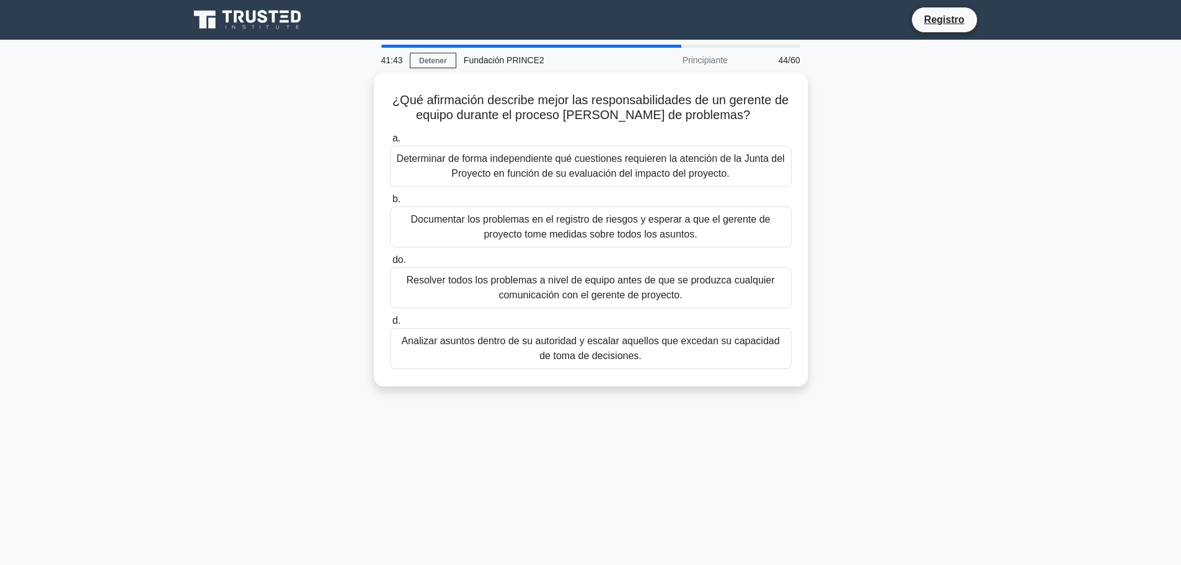
click at [604, 214] on font "Documentar los problemas en el registro de riesgos y esperar a que el gerente d…" at bounding box center [591, 226] width 360 height 25
click at [390, 203] on input "b. Documentar los problemas en el registro de riesgos y esperar a que el gerent…" at bounding box center [390, 199] width 0 height 8
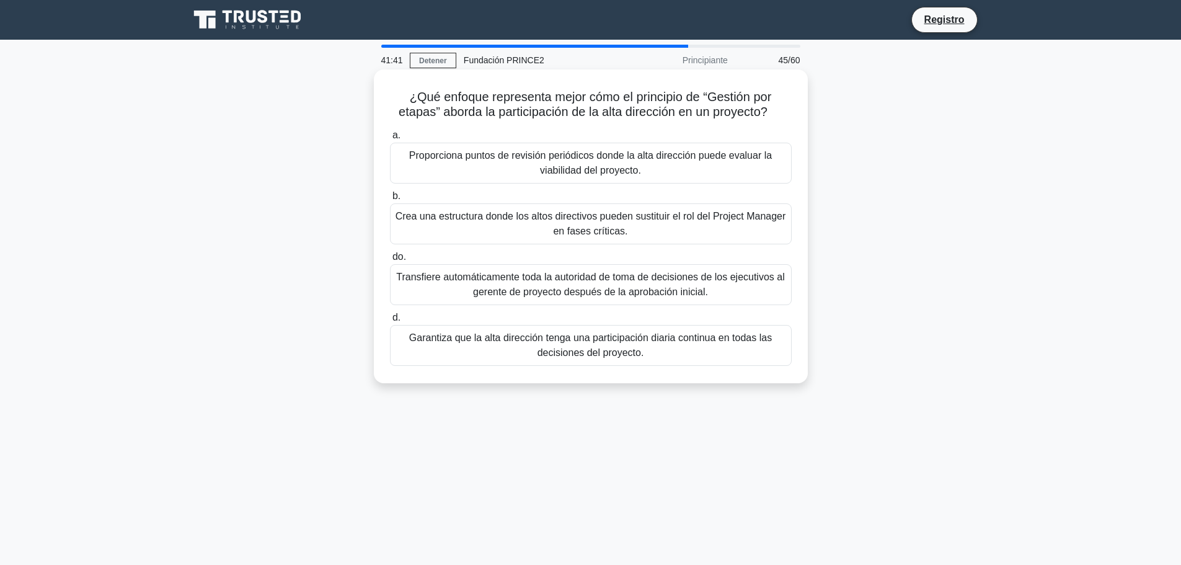
click at [592, 272] on font "Transfiere automáticamente toda la autoridad de toma de decisiones de los ejecu…" at bounding box center [590, 284] width 388 height 25
click at [390, 261] on input "do. Transfiere automáticamente toda la autoridad de toma de decisiones de los e…" at bounding box center [390, 257] width 0 height 8
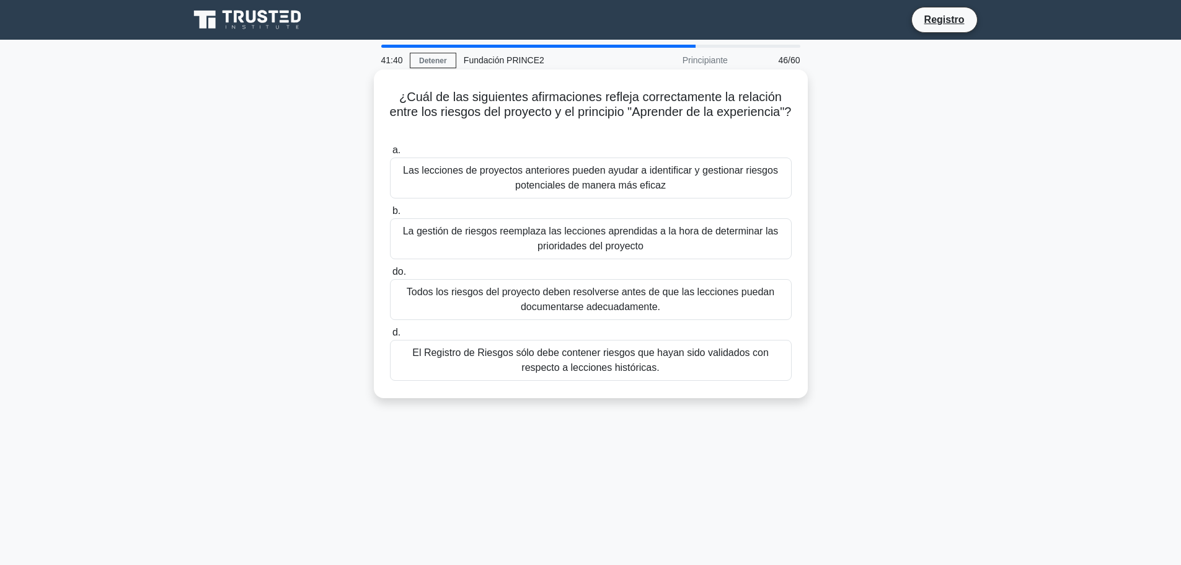
click at [592, 272] on label "do. Todos los riesgos del proyecto deben resolverse antes de que las lecciones …" at bounding box center [591, 292] width 402 height 56
click at [390, 272] on input "do. Todos los riesgos del proyecto deben resolverse antes de que las lecciones …" at bounding box center [390, 272] width 0 height 8
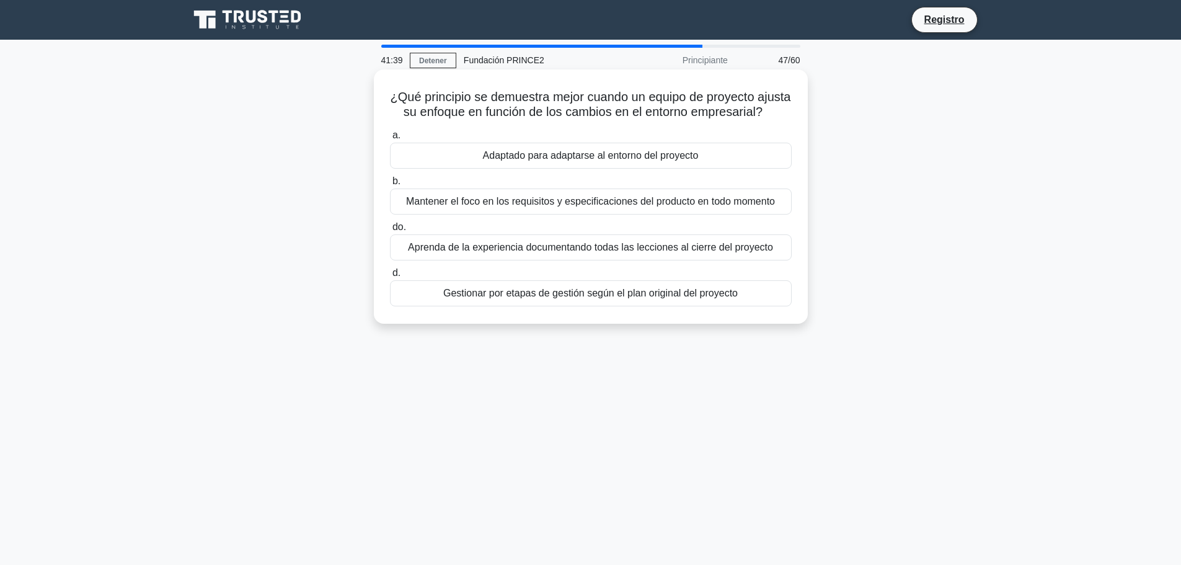
click at [593, 289] on label "d. Gestionar por etapas de gestión según el plan original del proyecto" at bounding box center [591, 285] width 402 height 41
click at [390, 277] on input "d. Gestionar por etapas de gestión según el plan original del proyecto" at bounding box center [390, 273] width 0 height 8
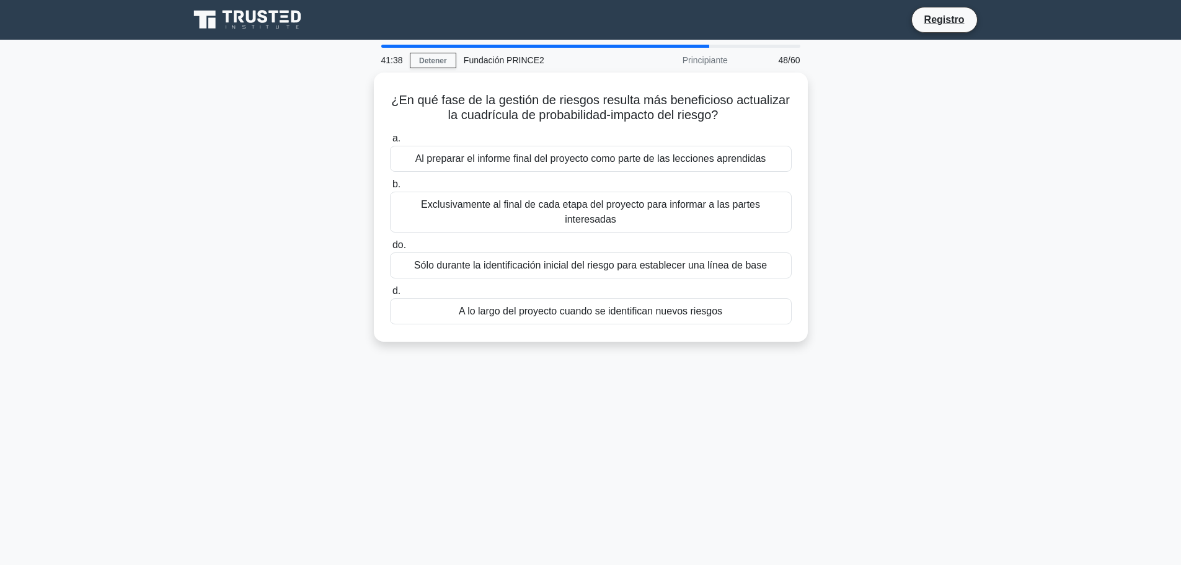
click at [593, 306] on font "A lo largo del proyecto cuando se identifican nuevos riesgos" at bounding box center [590, 311] width 263 height 11
click at [390, 289] on input "d. A lo largo del proyecto cuando se identifican nuevos riesgos" at bounding box center [390, 291] width 0 height 8
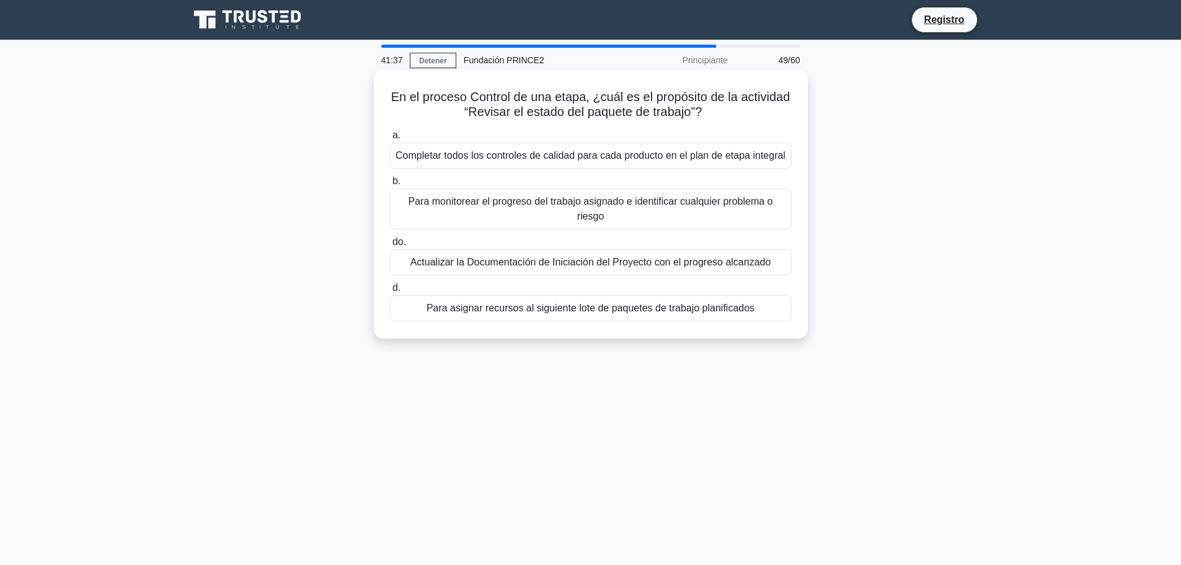
click at [599, 267] on font "Actualizar la Documentación de Iniciación del Proyecto con el progreso alcanzado" at bounding box center [590, 262] width 361 height 11
click at [390, 246] on input "do. Actualizar la Documentación de Iniciación del Proyecto con el progreso alca…" at bounding box center [390, 242] width 0 height 8
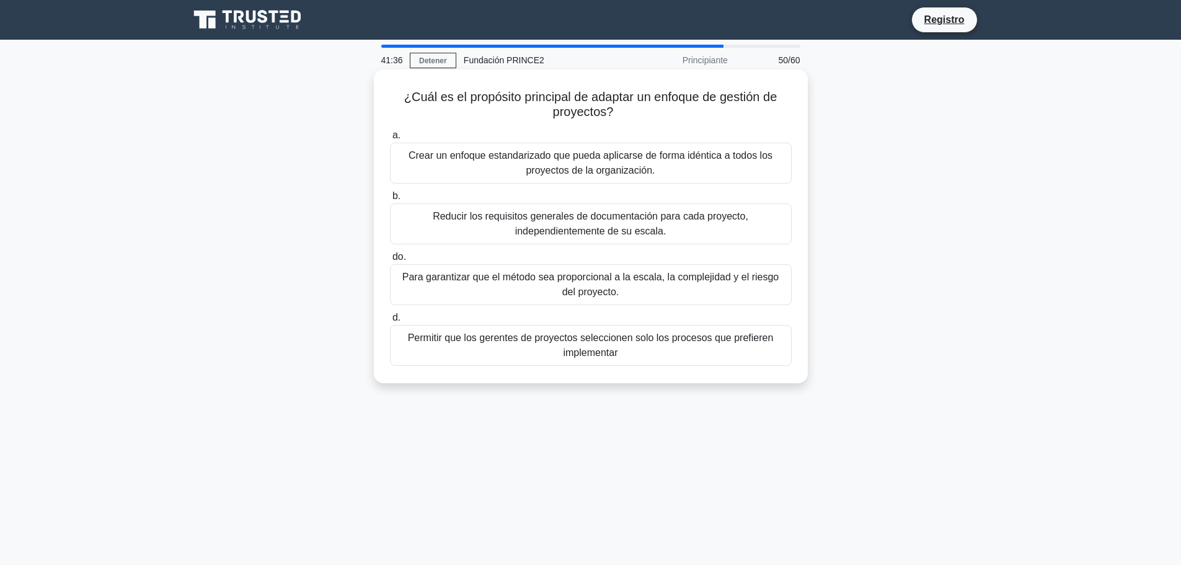
click at [607, 234] on font "Reducir los requisitos generales de documentación para cada proyecto, independi…" at bounding box center [591, 223] width 316 height 25
click at [390, 200] on input "b. Reducir los requisitos generales de documentación para cada proyecto, indepe…" at bounding box center [390, 196] width 0 height 8
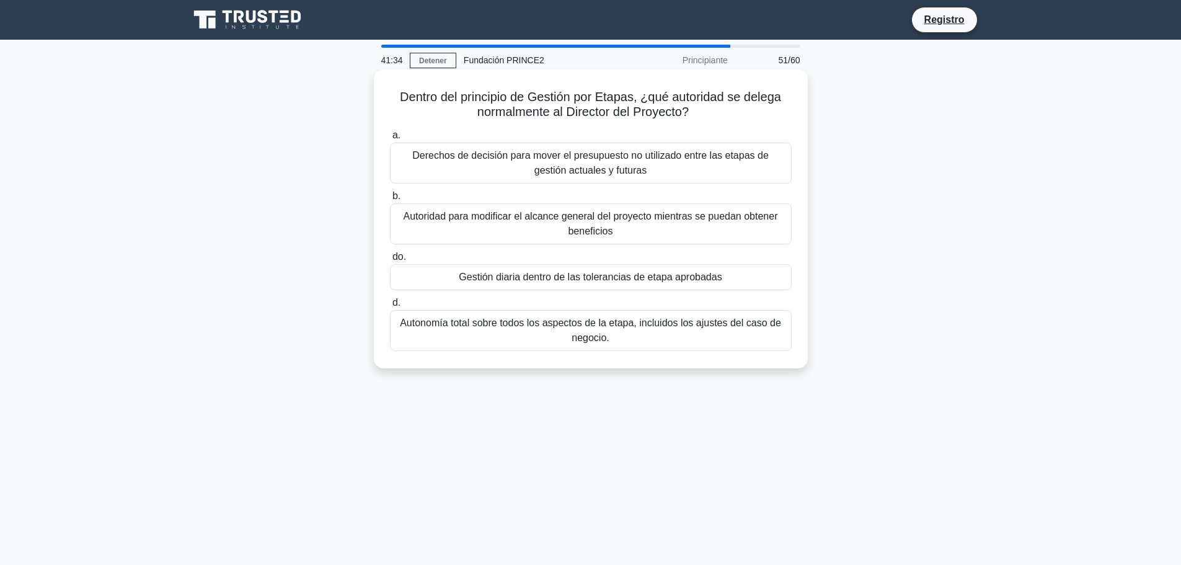
click at [619, 178] on font "Derechos de decisión para mover el presupuesto no utilizado entre las etapas de…" at bounding box center [591, 163] width 391 height 30
click at [390, 139] on input "a. Derechos de decisión para mover el presupuesto no utilizado entre las etapas…" at bounding box center [390, 135] width 0 height 8
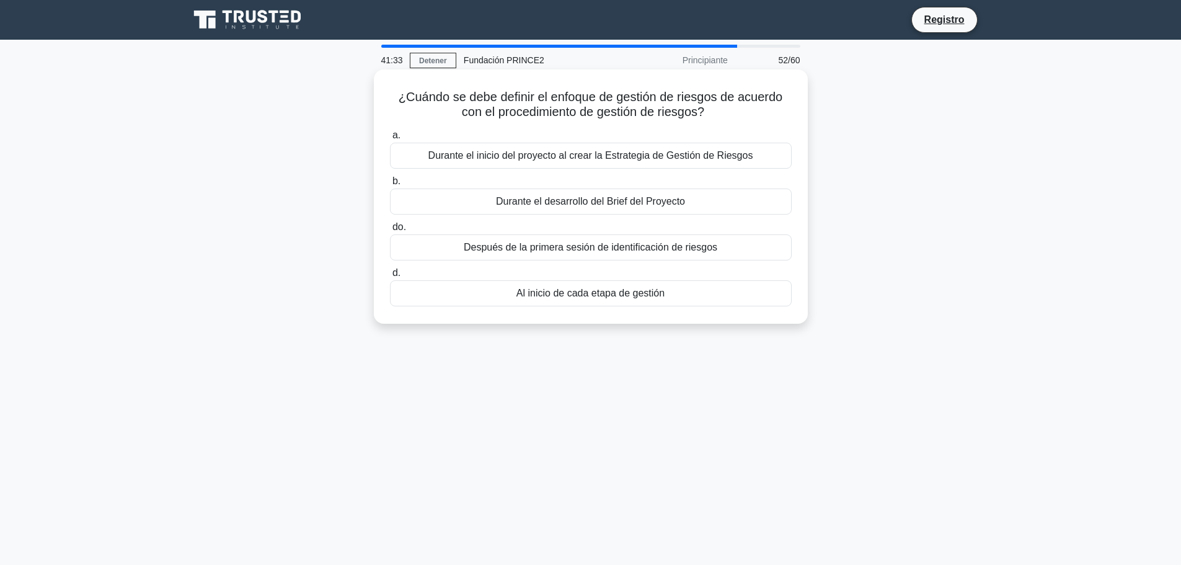
click at [626, 203] on font "Durante el desarrollo del Brief del Proyecto" at bounding box center [590, 201] width 189 height 11
click at [390, 185] on input "b. Durante el desarrollo del Brief del Proyecto" at bounding box center [390, 181] width 0 height 8
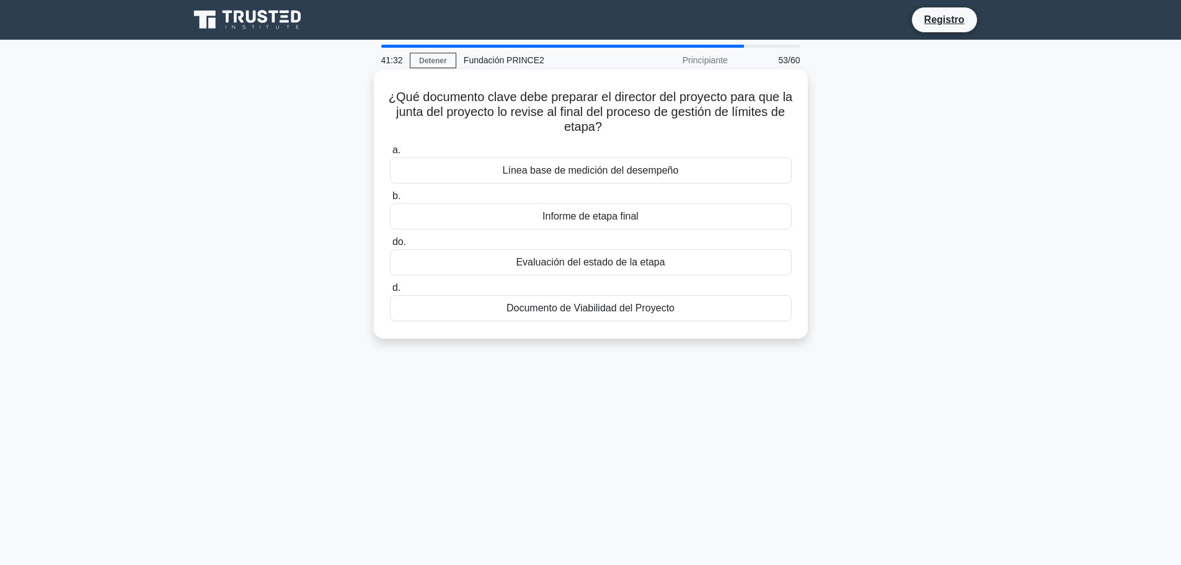
click at [626, 216] on font "Informe de etapa final" at bounding box center [590, 216] width 96 height 11
click at [390, 200] on input "b. Informe de etapa final" at bounding box center [390, 196] width 0 height 8
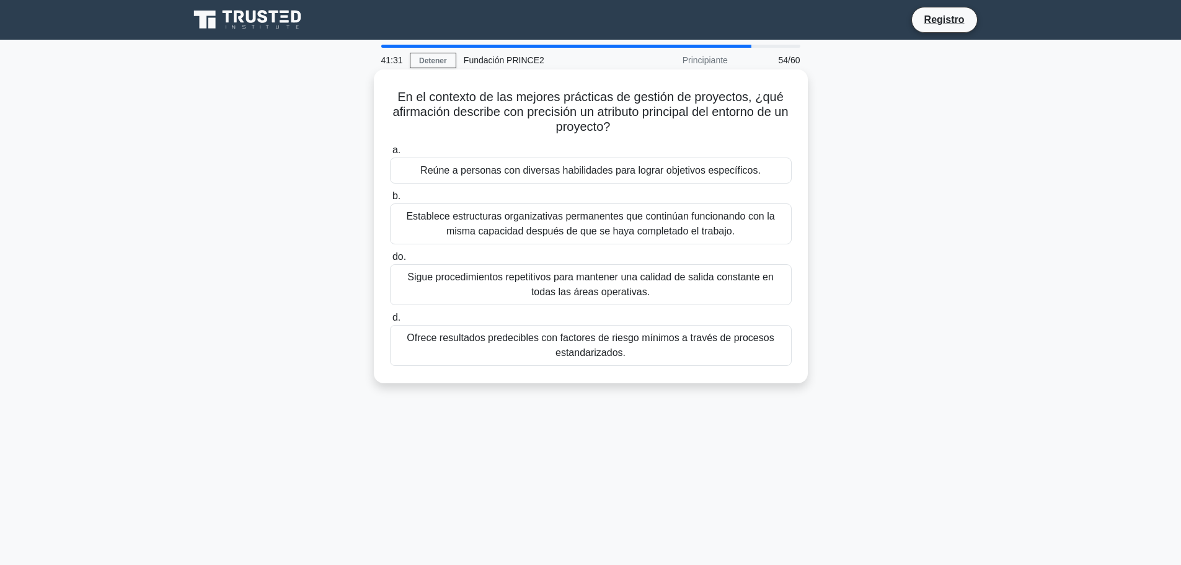
click at [607, 292] on font "Sigue procedimientos repetitivos para mantener una calidad de salida constante …" at bounding box center [590, 284] width 366 height 25
click at [390, 261] on input "do. Sigue procedimientos repetitivos para mantener una calidad de salida consta…" at bounding box center [390, 257] width 0 height 8
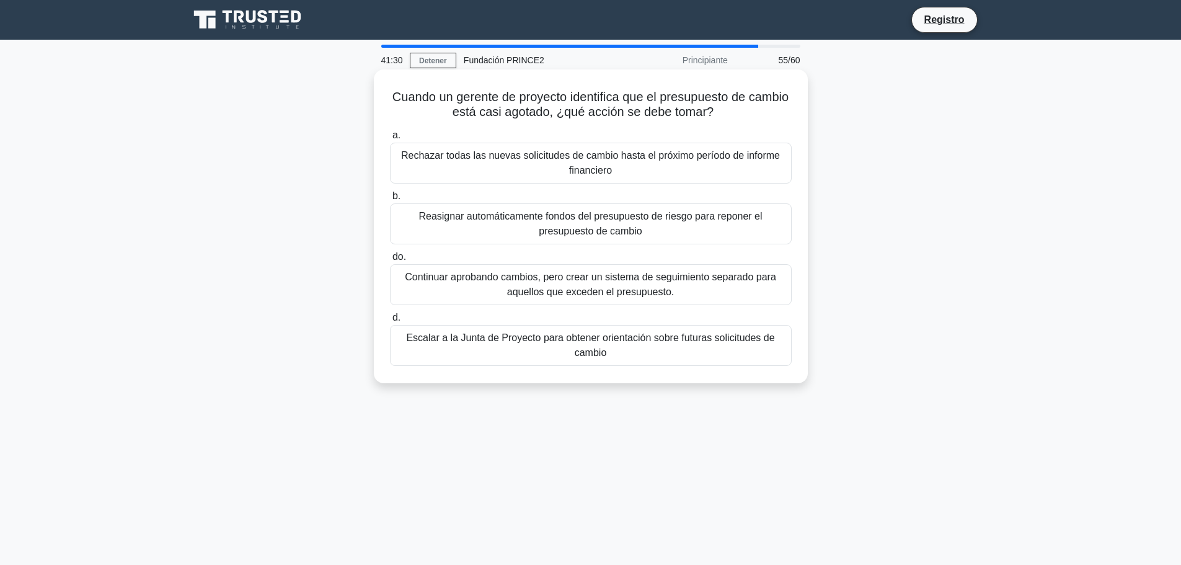
click at [593, 353] on font "Escalar a la Junta de Proyecto para obtener orientación sobre futuras solicitud…" at bounding box center [590, 344] width 368 height 25
click at [390, 322] on input "d. Escalar a la Junta de Proyecto para obtener orientación sobre futuras solici…" at bounding box center [390, 318] width 0 height 8
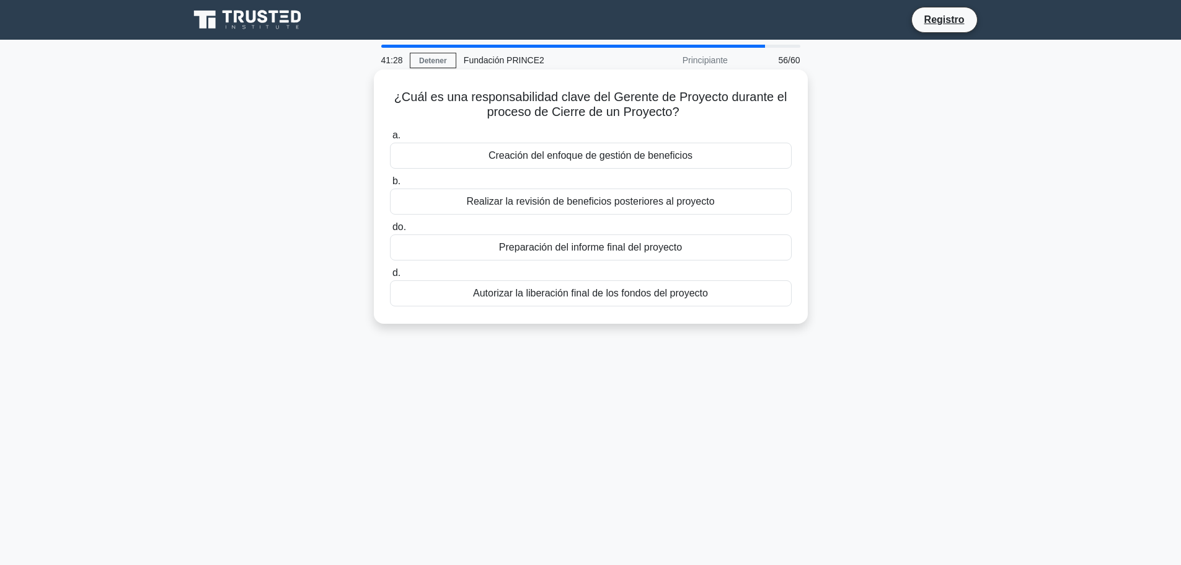
click at [588, 258] on div "Preparación del informe final del proyecto" at bounding box center [591, 247] width 402 height 26
click at [390, 231] on input "do. Preparación del informe final del proyecto" at bounding box center [390, 227] width 0 height 8
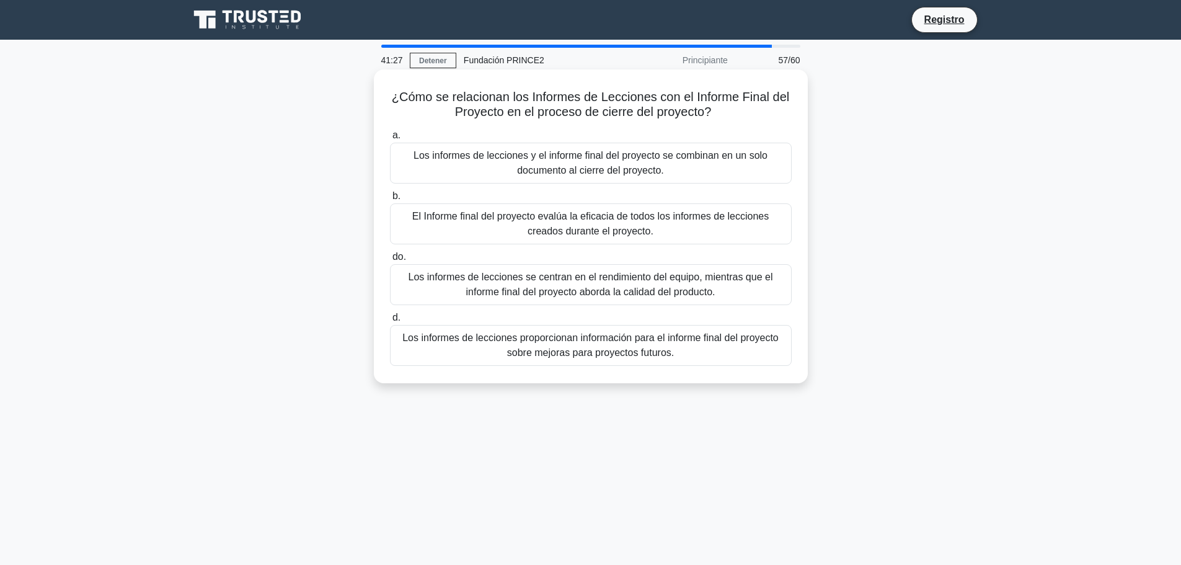
click at [594, 212] on font "El Informe final del proyecto evalúa la eficacia de todos los informes de lecci…" at bounding box center [590, 223] width 356 height 25
click at [390, 200] on input "b. El Informe final del proyecto evalúa la eficacia de todos los informes de le…" at bounding box center [390, 196] width 0 height 8
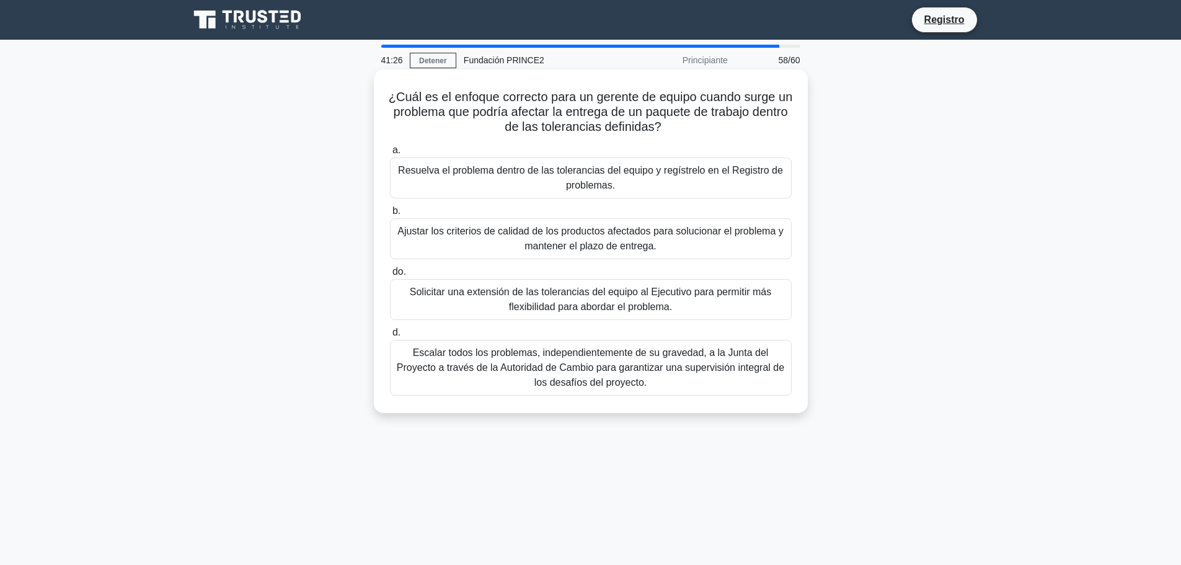
click at [595, 168] on font "Resuelva el problema dentro de las tolerancias del equipo y regístrelo en el Re…" at bounding box center [590, 177] width 385 height 25
click at [390, 154] on input "a. Resuelva el problema dentro de las tolerancias del equipo y regístrelo en el…" at bounding box center [390, 150] width 0 height 8
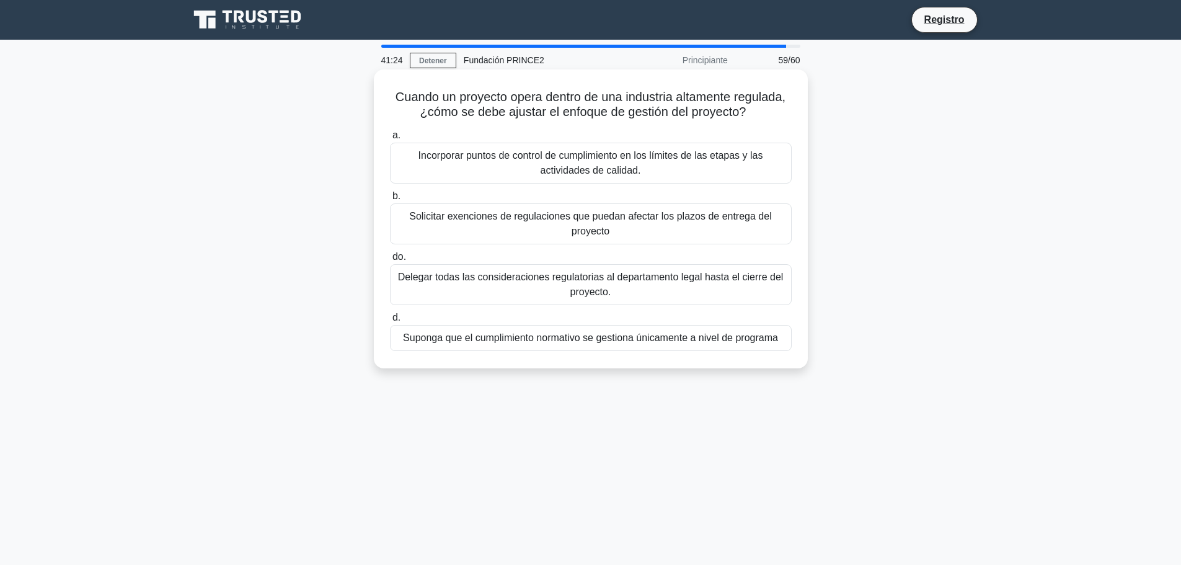
click at [595, 214] on font "Solicitar exenciones de regulaciones que puedan afectar los plazos de entrega d…" at bounding box center [590, 223] width 362 height 25
click at [390, 200] on input "b. Solicitar exenciones de regulaciones que puedan afectar los plazos de entreg…" at bounding box center [390, 196] width 0 height 8
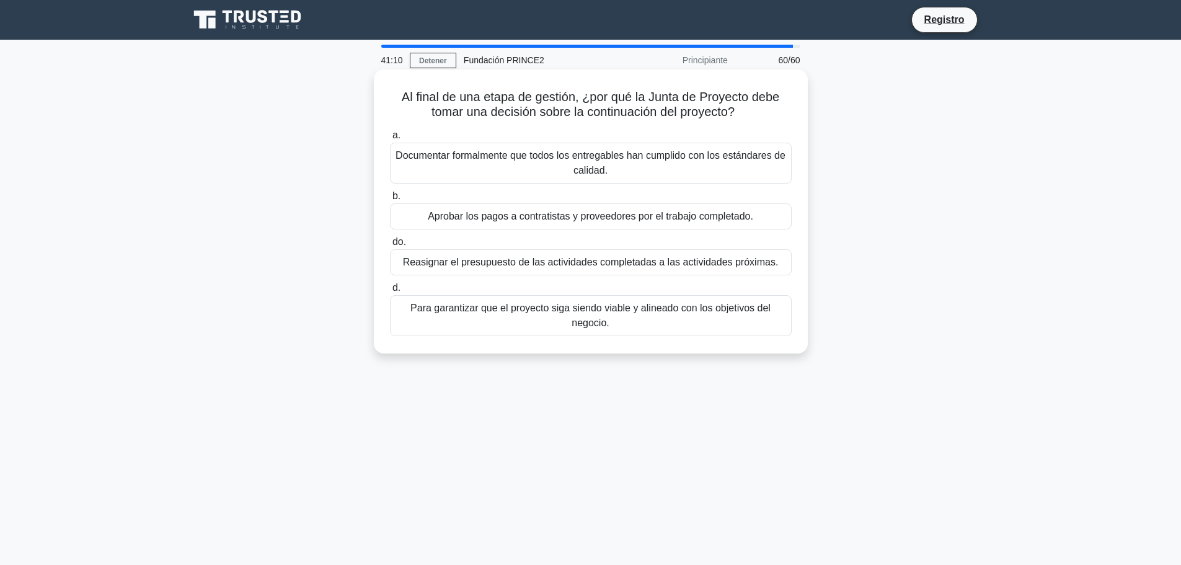
click at [583, 327] on font "Para garantizar que el proyecto siga siendo viable y alineado con los objetivos…" at bounding box center [590, 315] width 360 height 25
click at [390, 292] on input "d. Para garantizar que el proyecto siga siendo viable y alineado con los objeti…" at bounding box center [390, 288] width 0 height 8
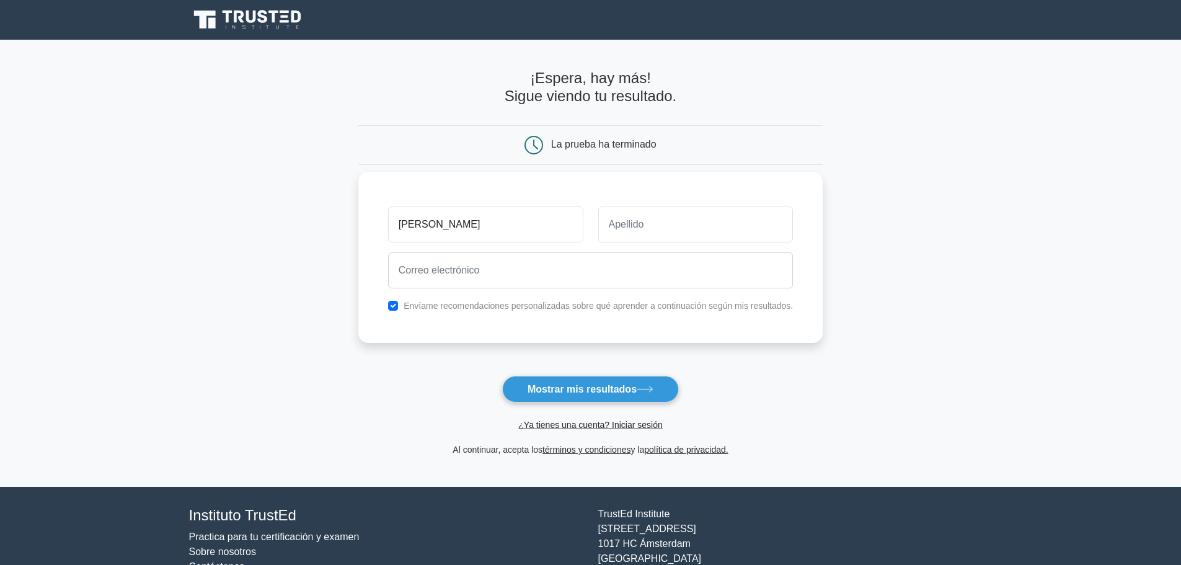
type input "LUZ"
click at [645, 214] on input "text" at bounding box center [695, 224] width 195 height 36
type input "MY"
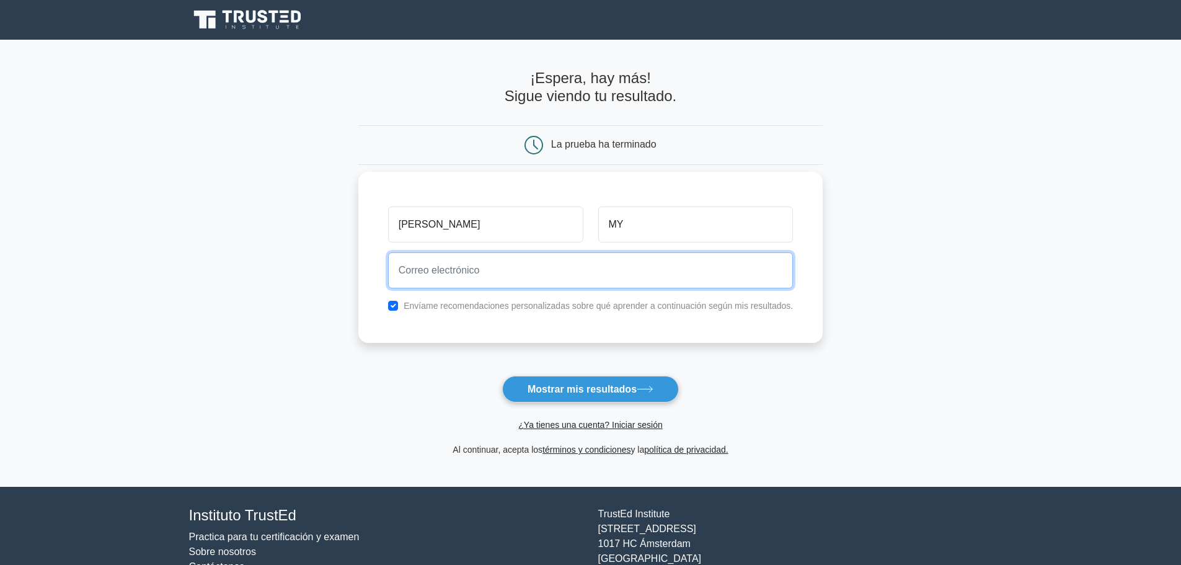
click at [458, 272] on input "email" at bounding box center [590, 270] width 405 height 36
type input "luzmarinacastrogel@hotmail.com"
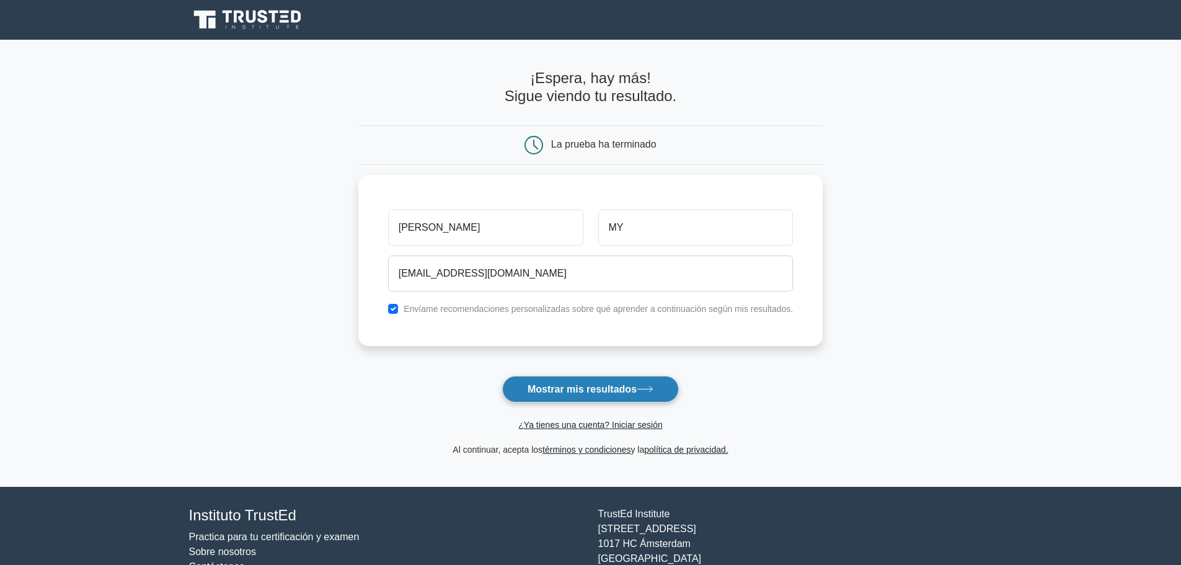
click at [530, 389] on font "Mostrar mis resultados" at bounding box center [582, 389] width 109 height 11
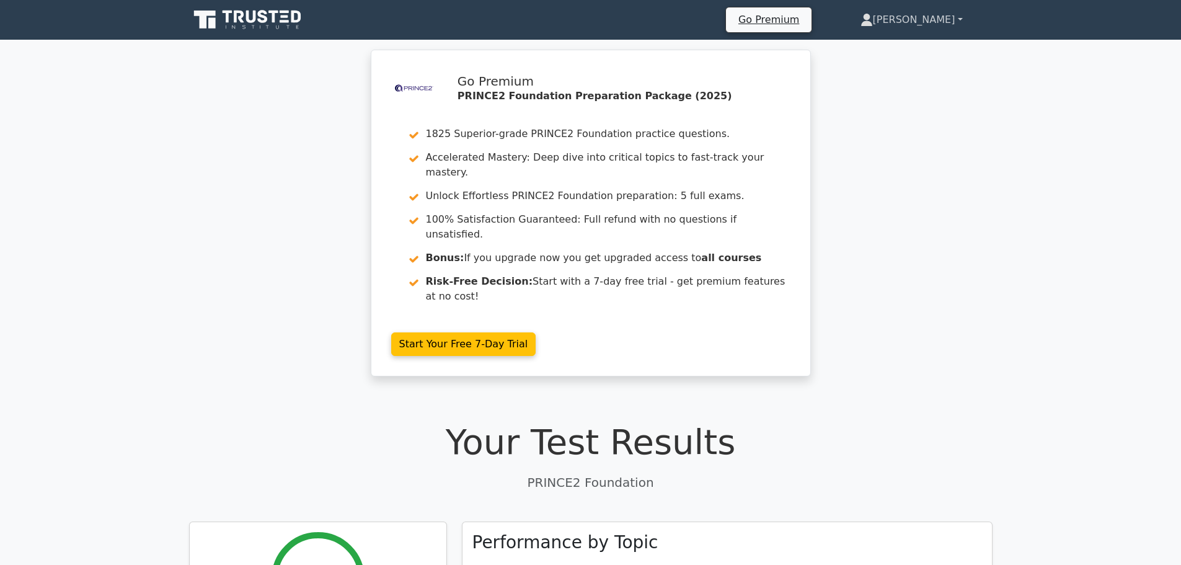
click at [940, 20] on link "Luz" at bounding box center [912, 19] width 162 height 25
click at [922, 46] on link "Profile" at bounding box center [880, 49] width 98 height 20
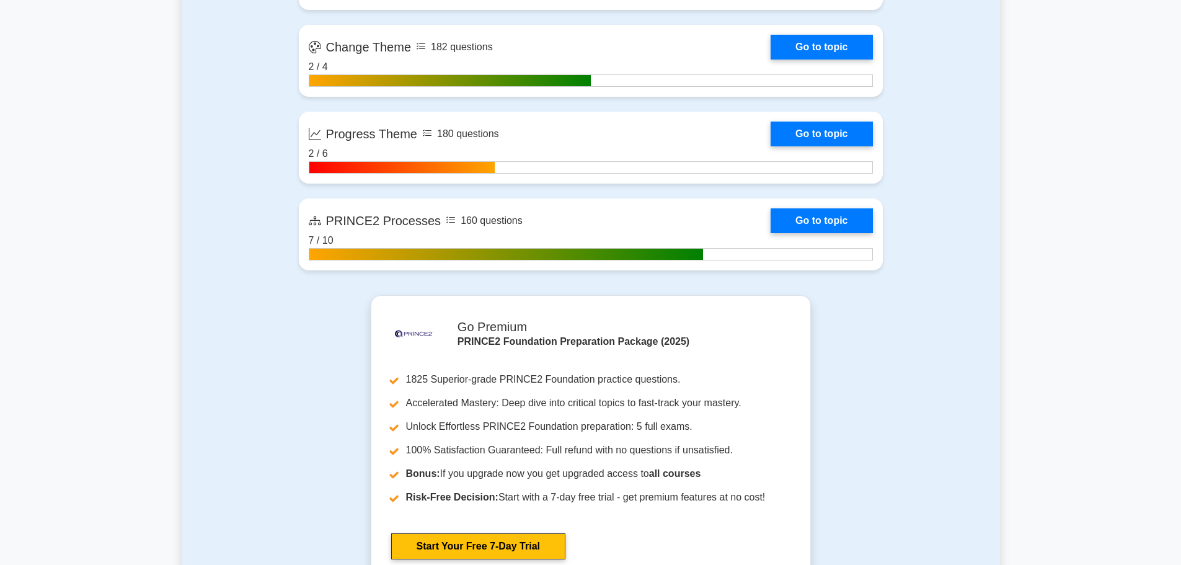
scroll to position [1575, 0]
